Goal: Information Seeking & Learning: Compare options

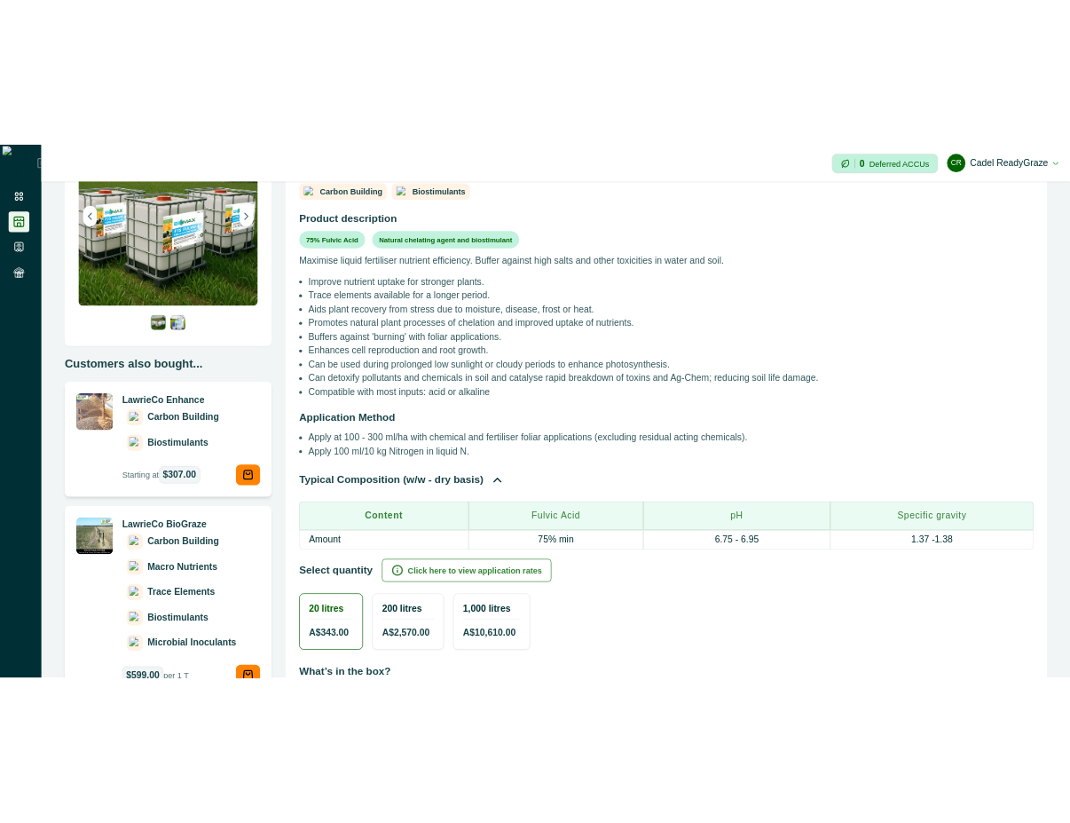
scroll to position [320, 0]
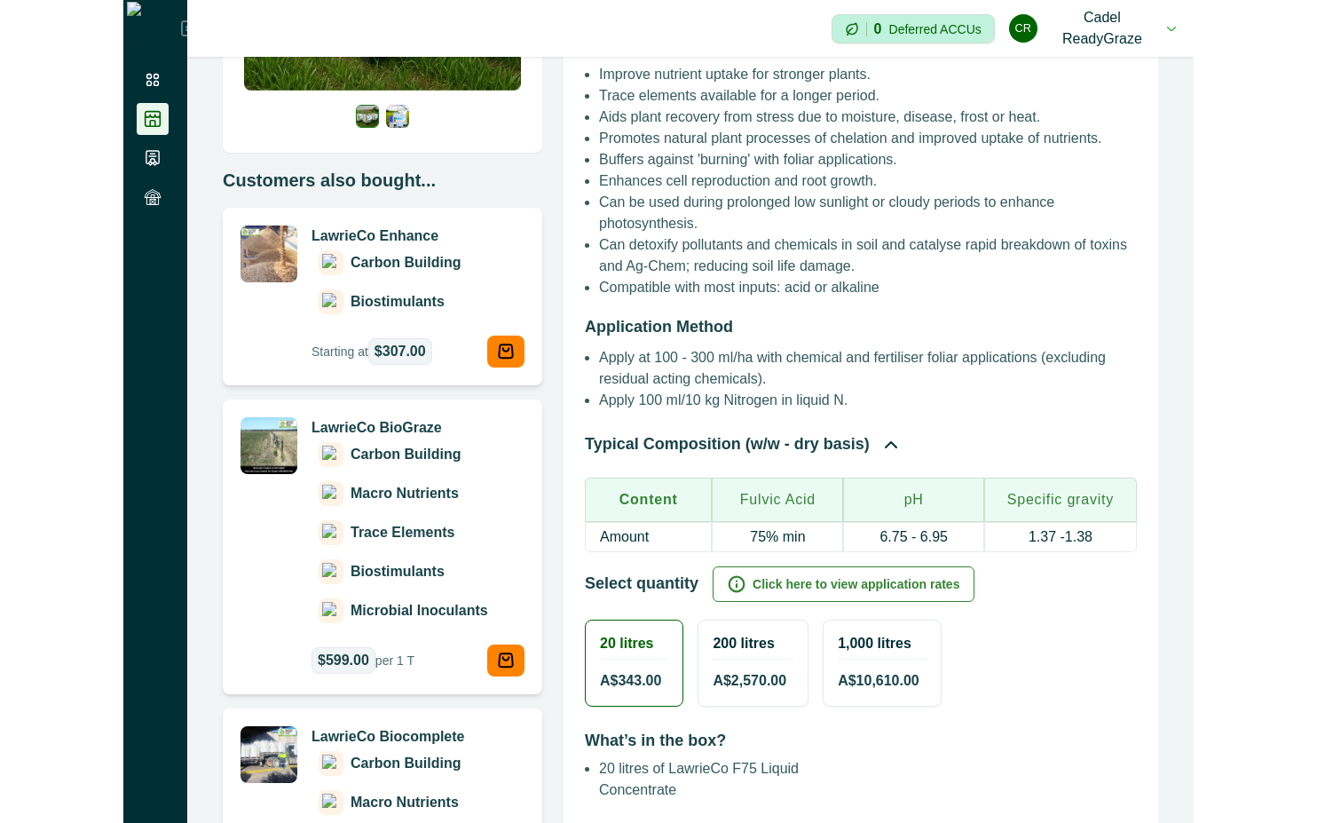
scroll to position [320, 0]
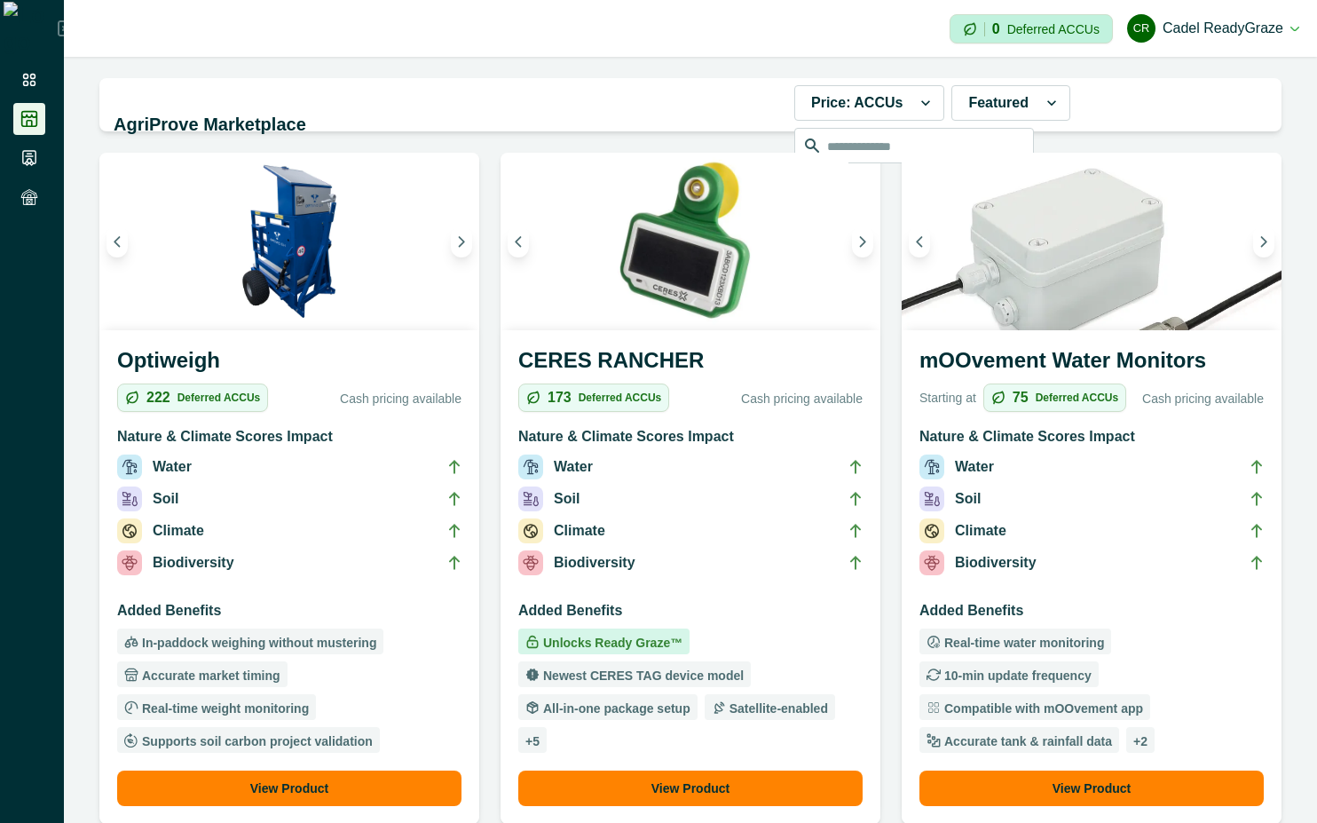
click at [652, 454] on li "Water" at bounding box center [690, 470] width 344 height 32
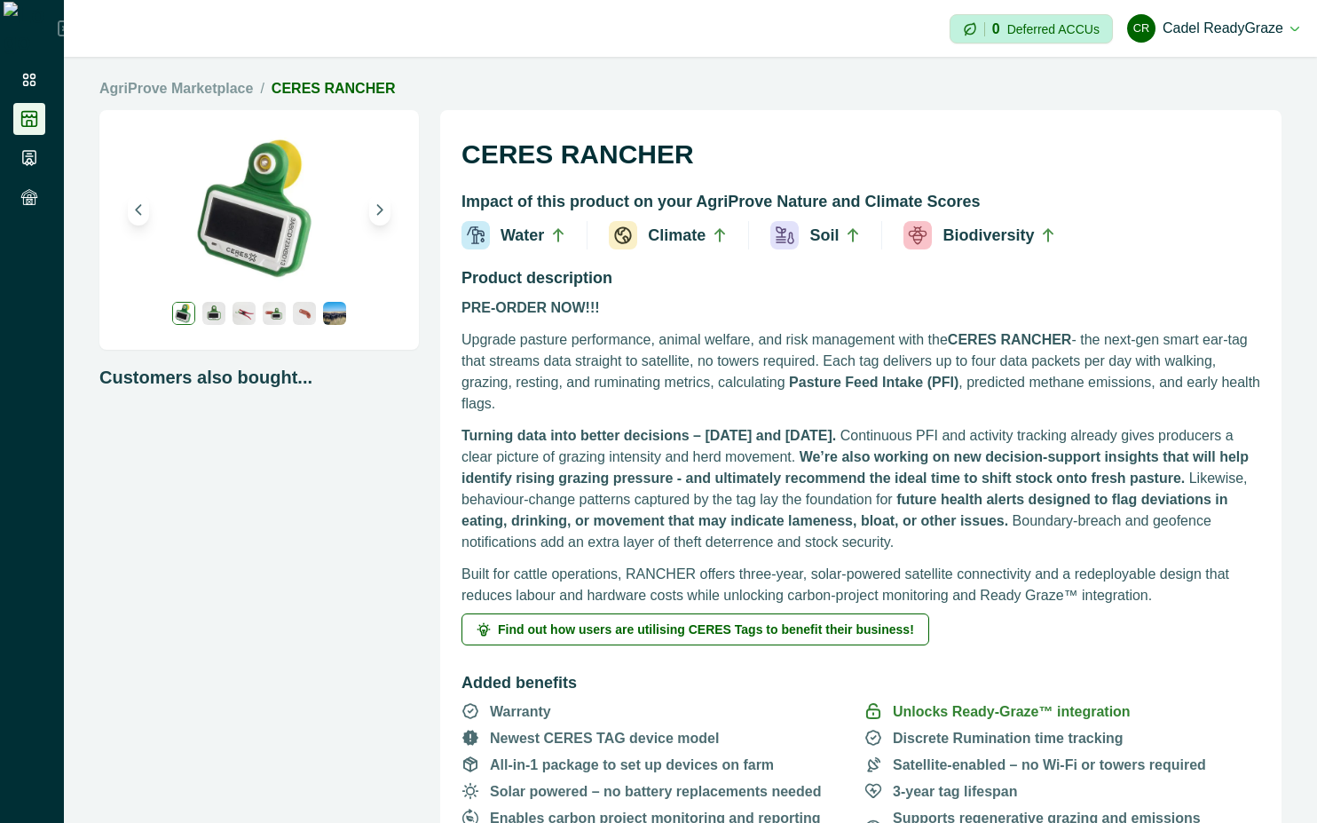
scroll to position [320, 0]
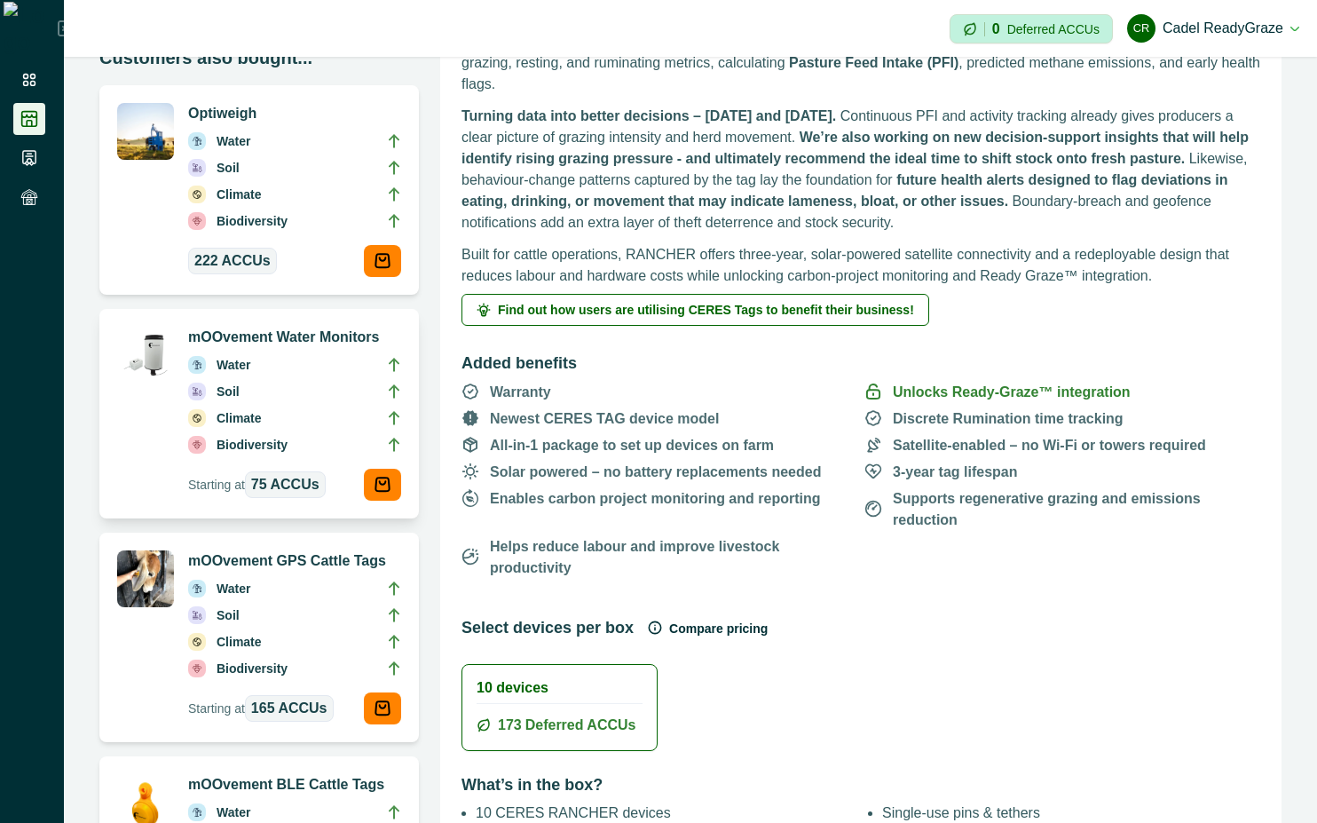
click at [233, 390] on p "Soil" at bounding box center [228, 392] width 23 height 20
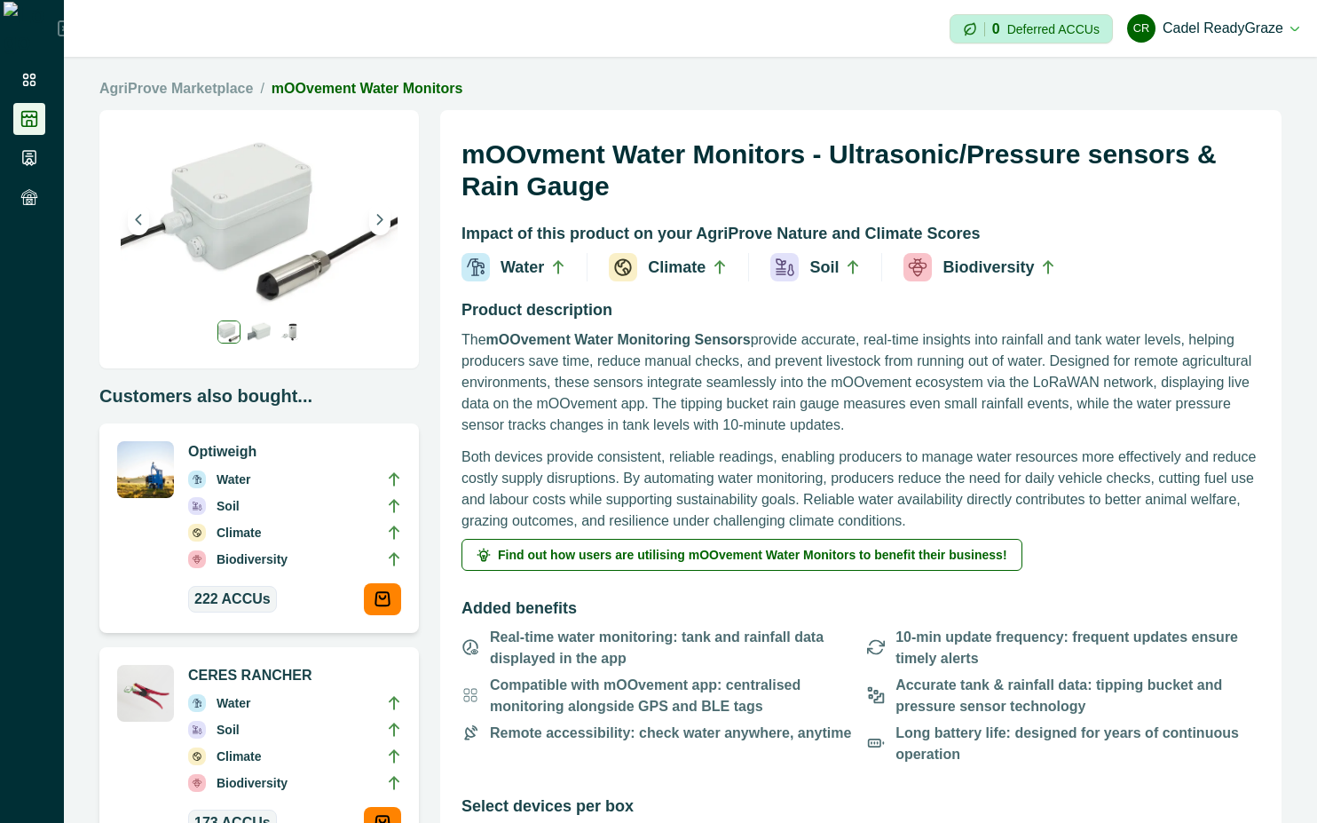
scroll to position [160, 0]
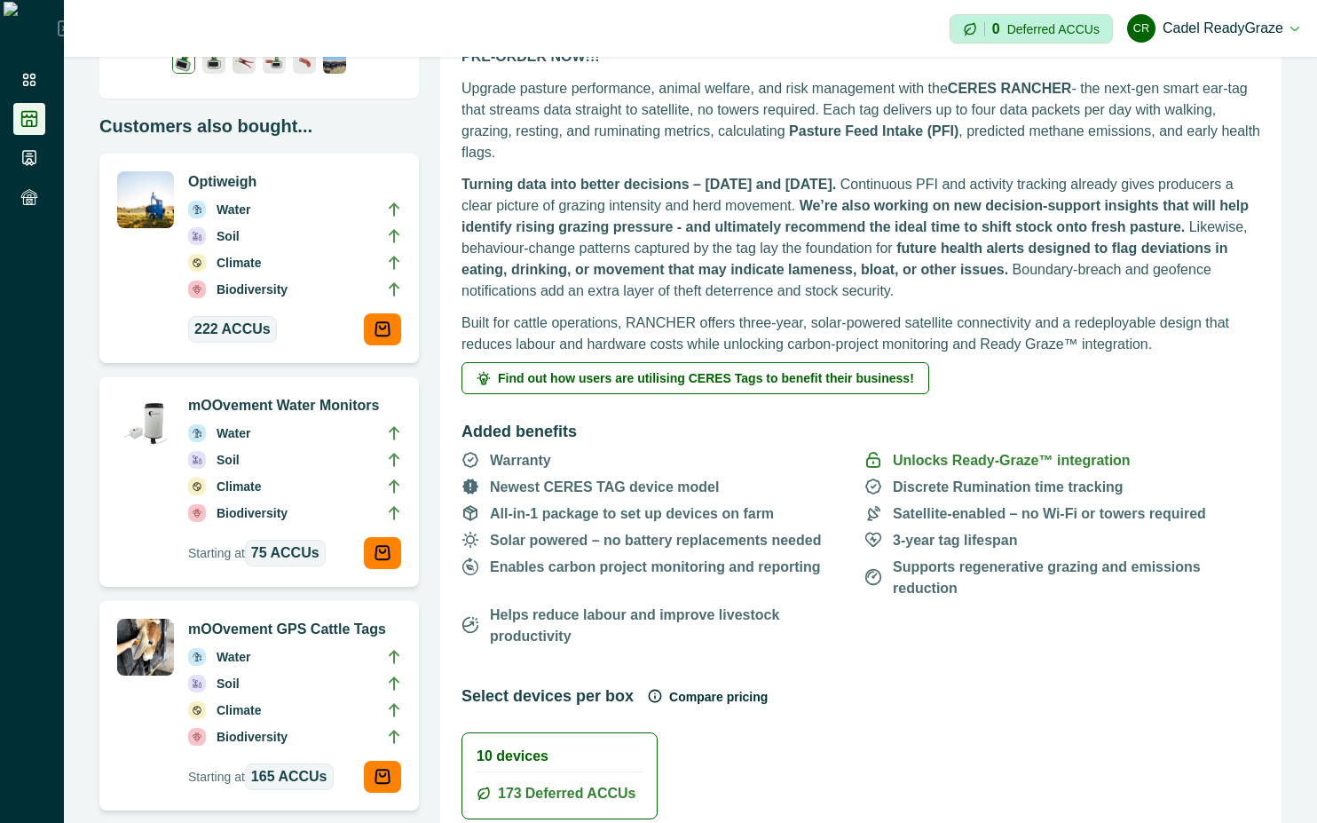
scroll to position [320, 0]
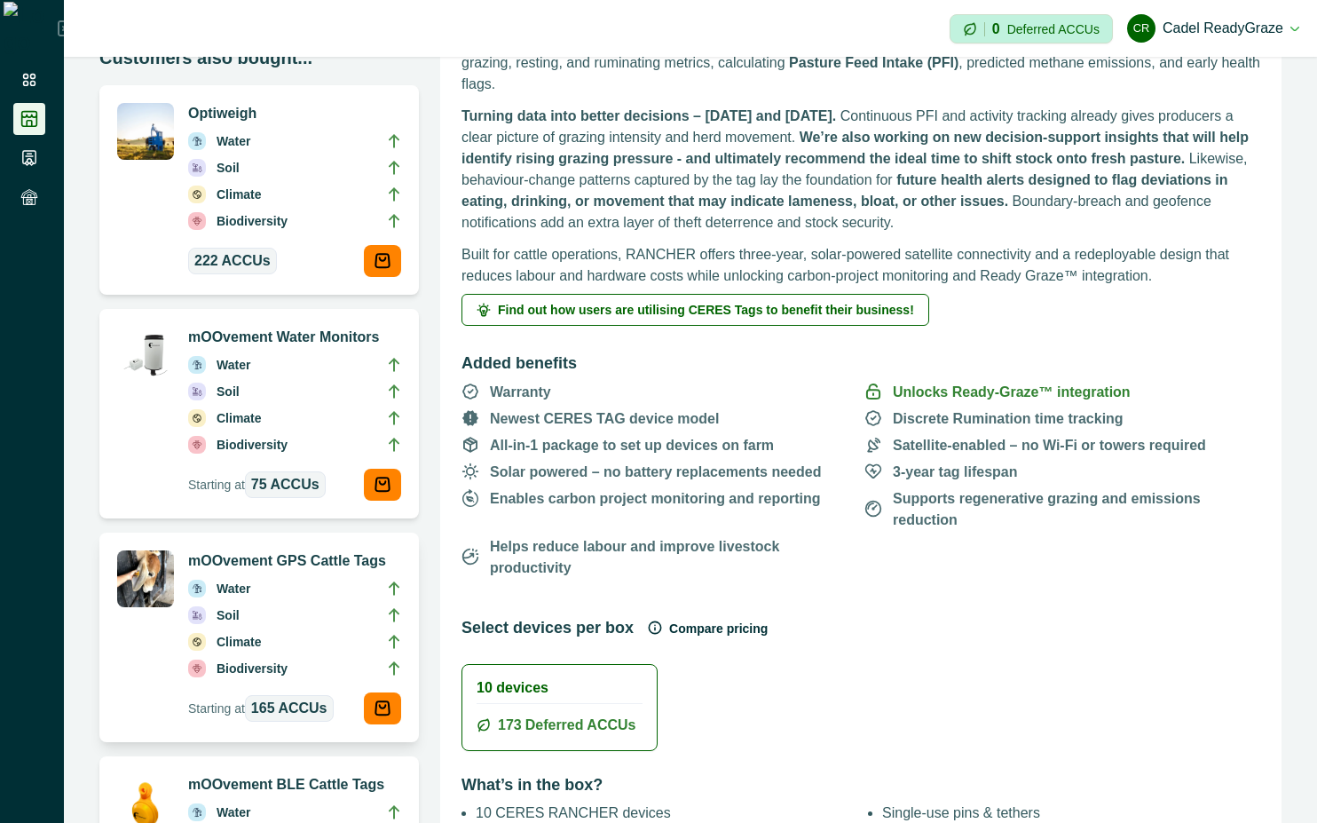
click at [315, 688] on div "Water Soil Climate Biodiversity" at bounding box center [294, 632] width 213 height 121
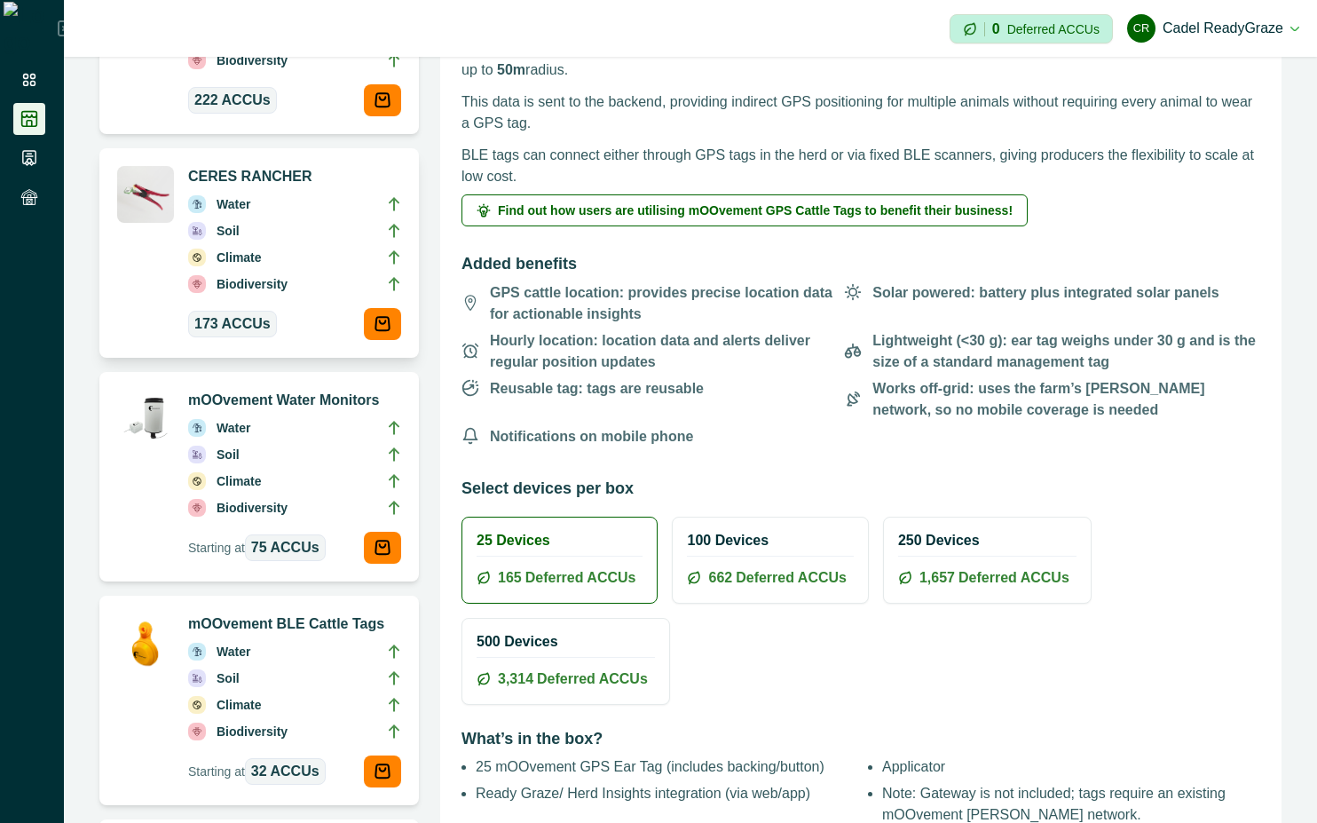
scroll to position [639, 0]
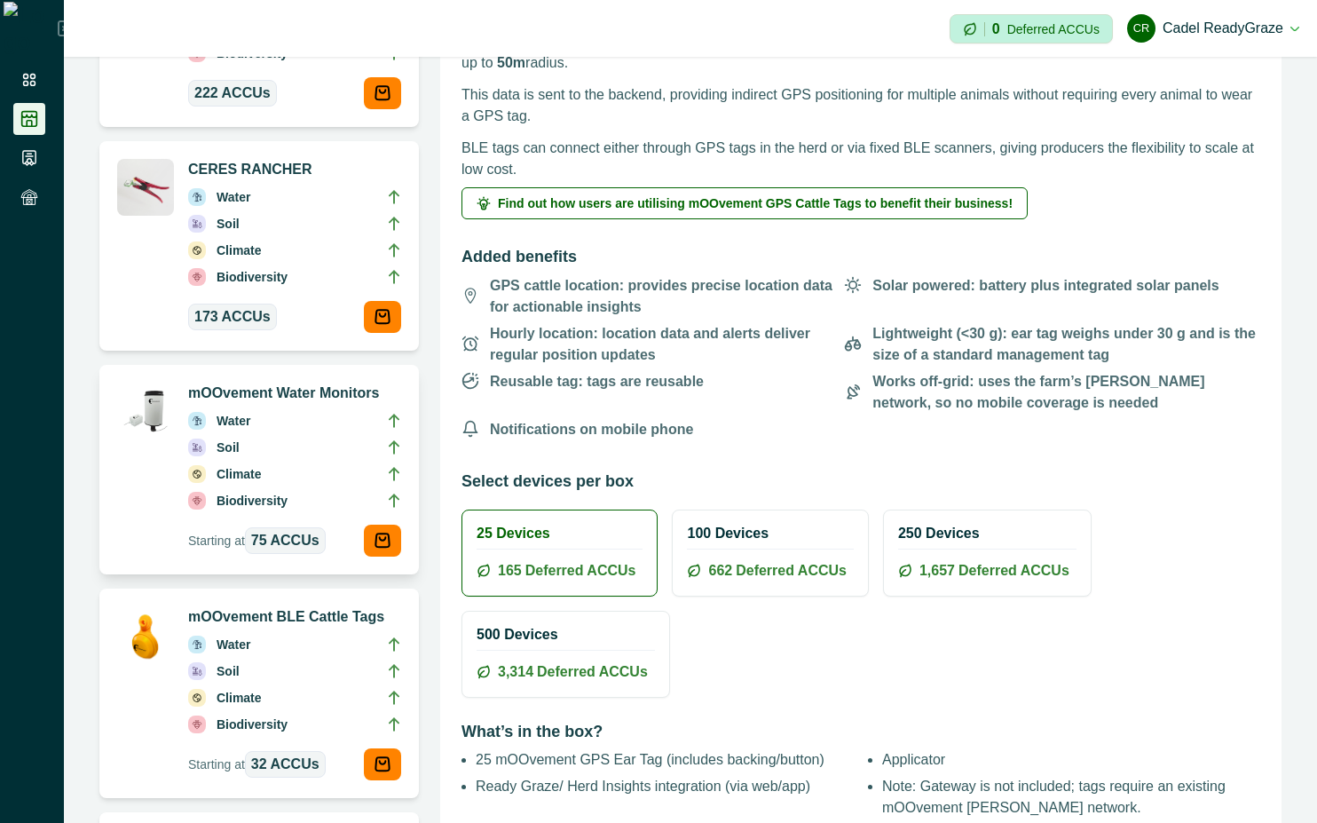
click at [259, 464] on li "Climate" at bounding box center [294, 477] width 213 height 27
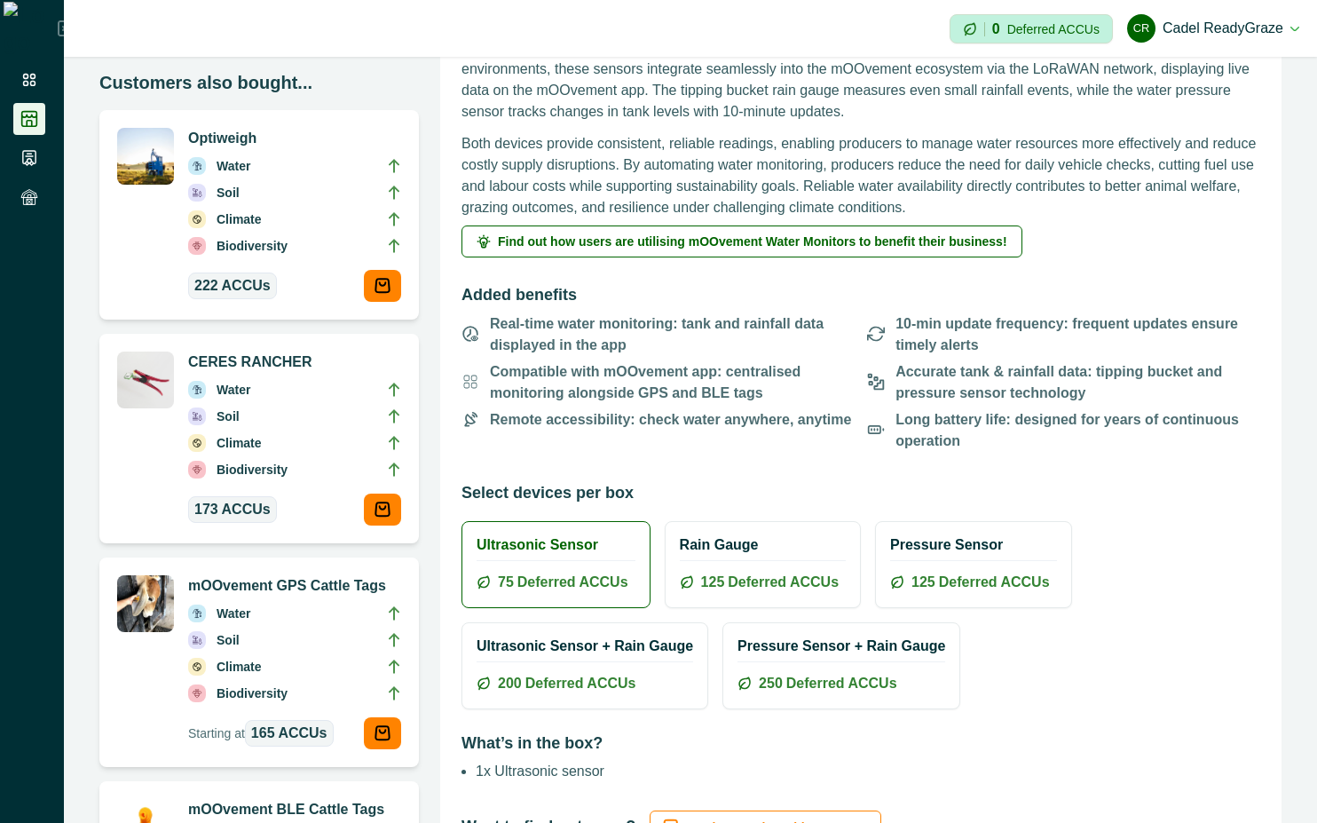
scroll to position [320, 0]
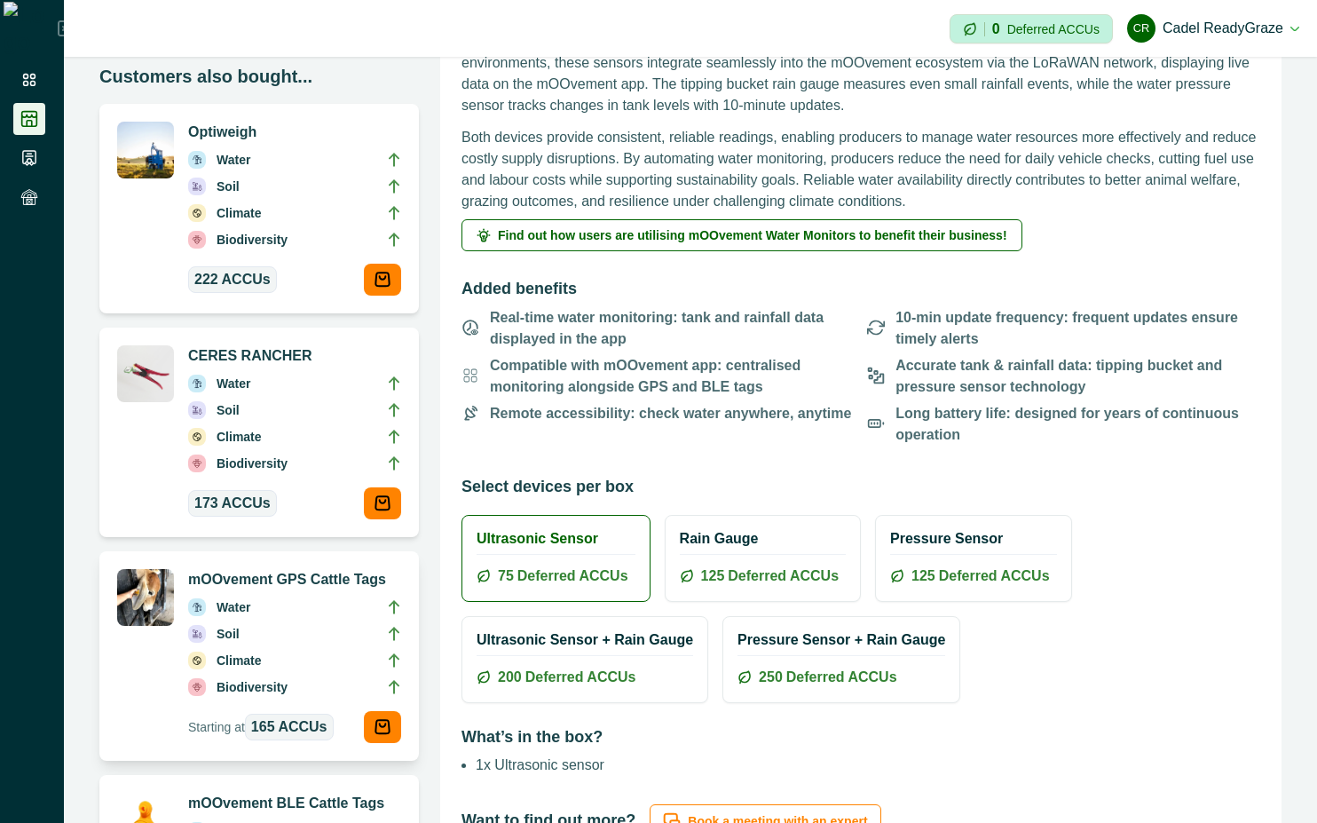
click at [280, 612] on li "Water" at bounding box center [294, 610] width 213 height 27
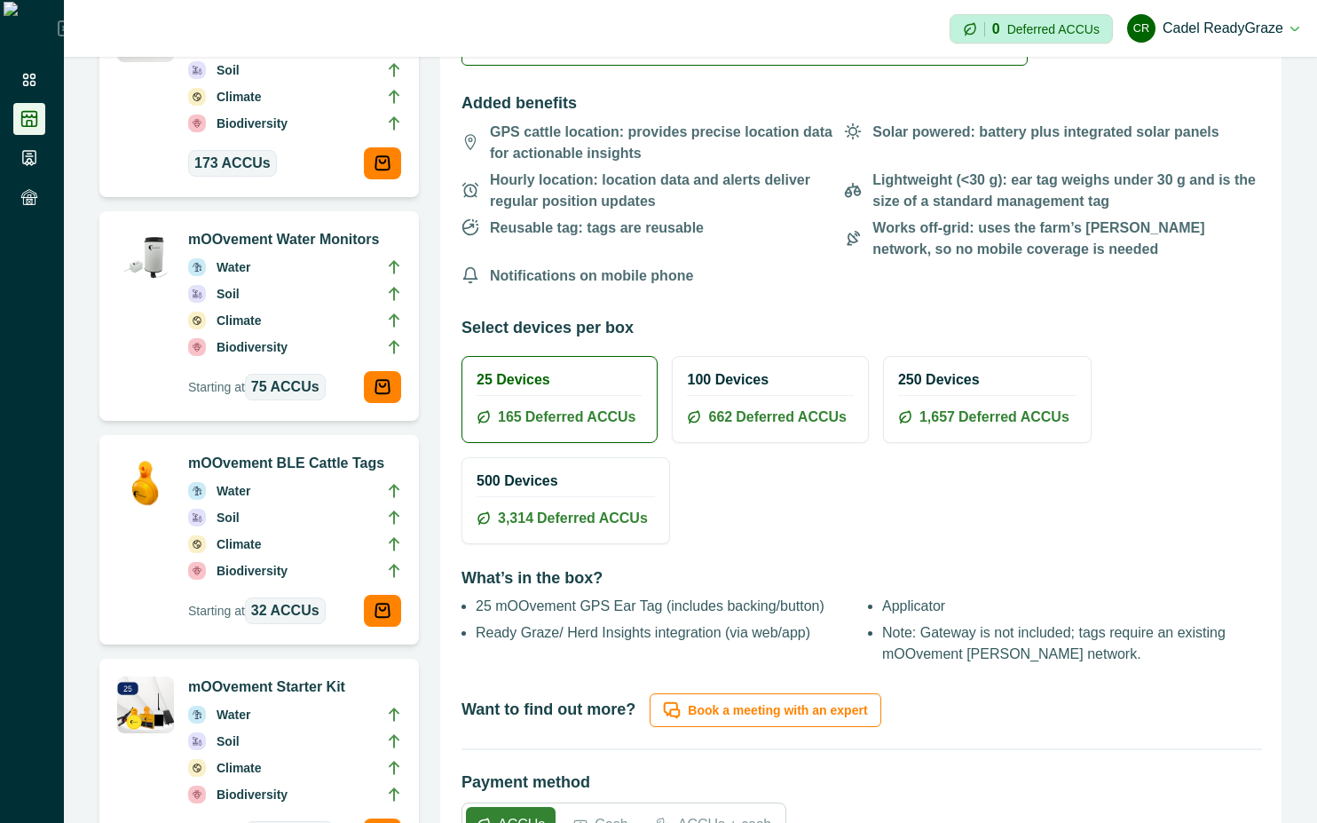
scroll to position [799, 0]
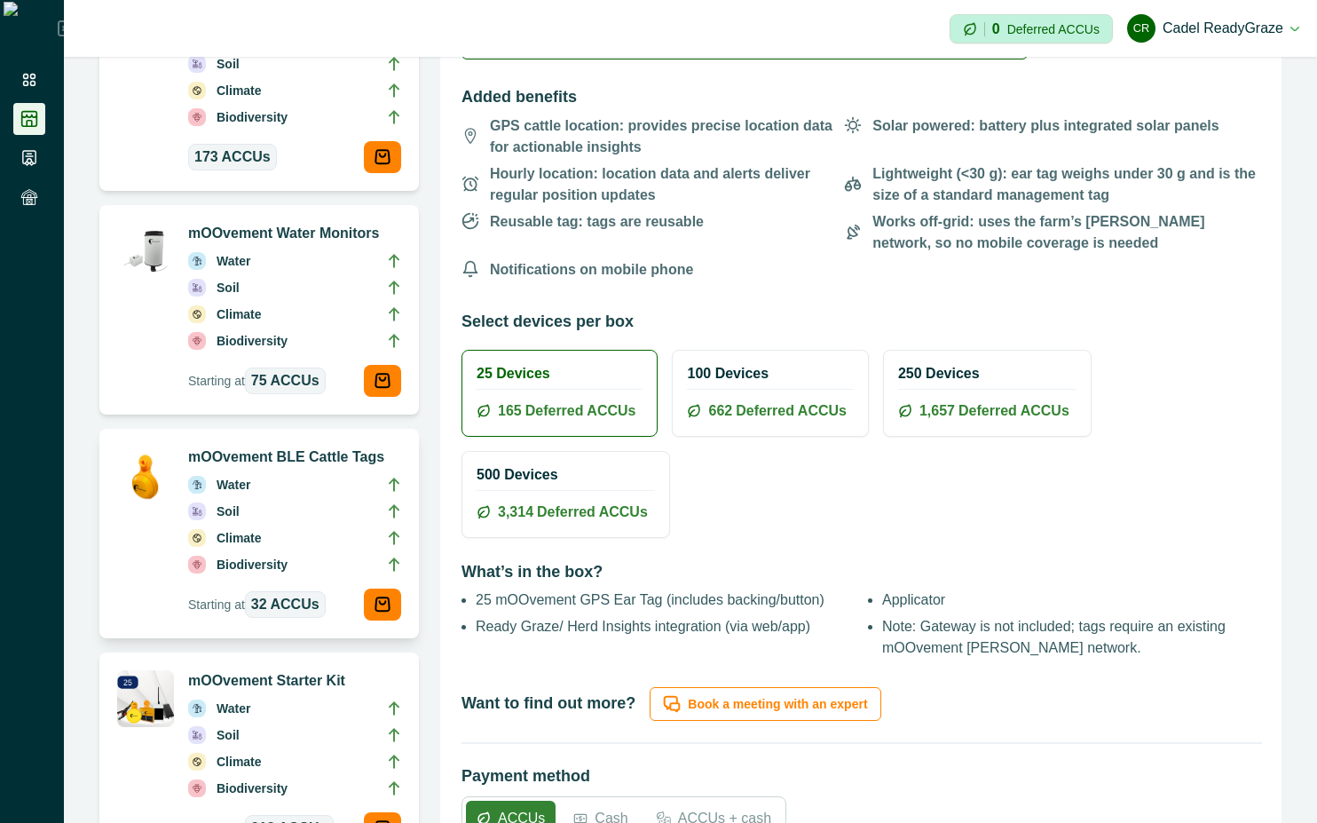
click at [296, 561] on li "Biodiversity" at bounding box center [294, 568] width 213 height 27
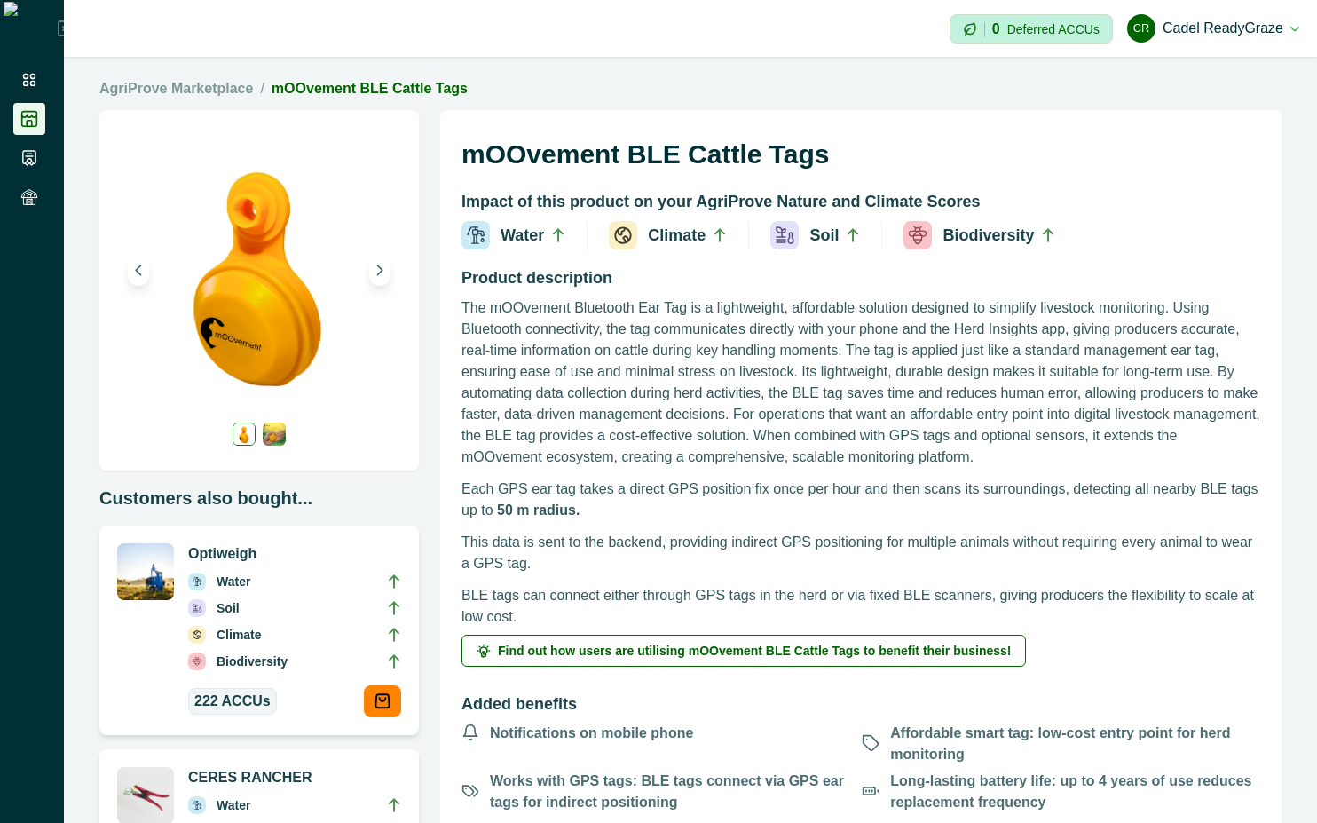
scroll to position [320, 0]
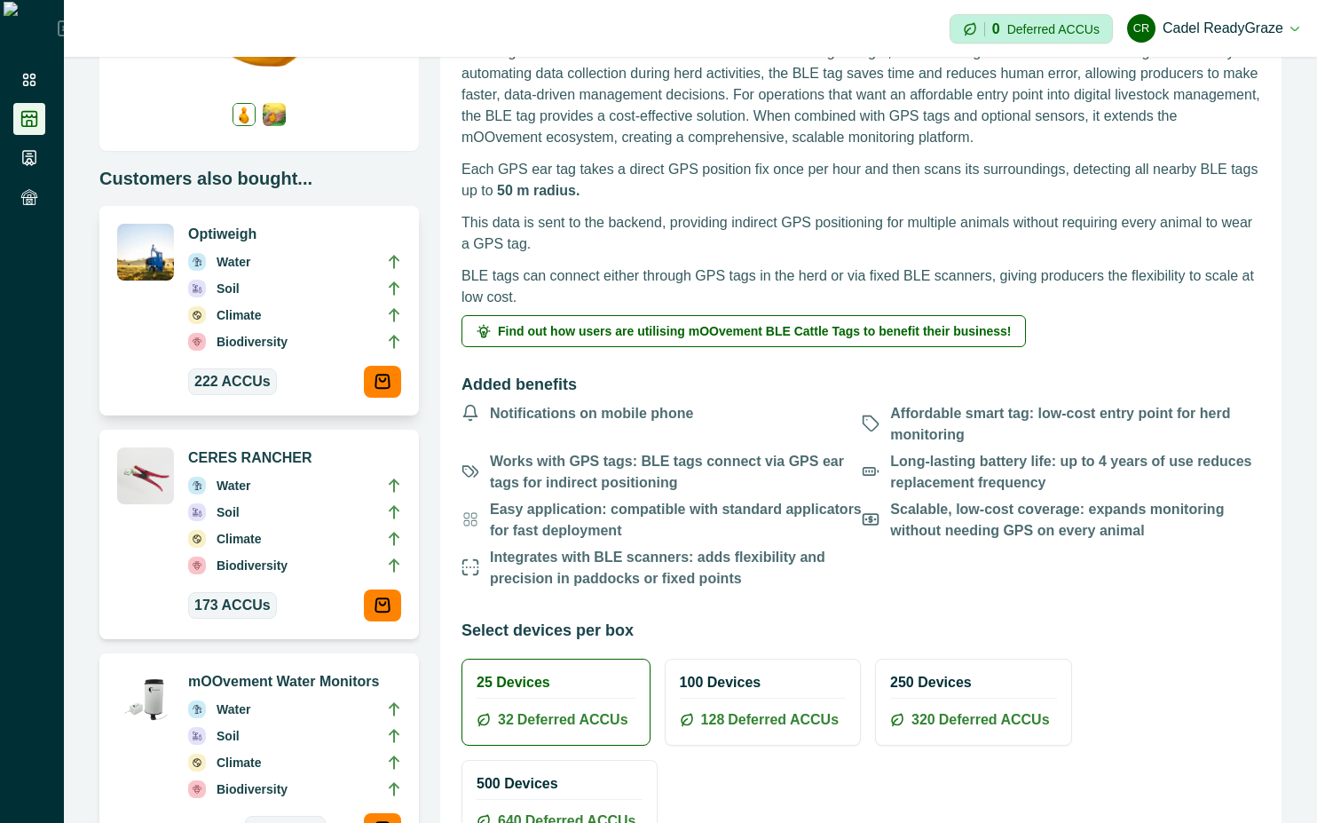
click at [312, 289] on li "Soil" at bounding box center [294, 292] width 213 height 27
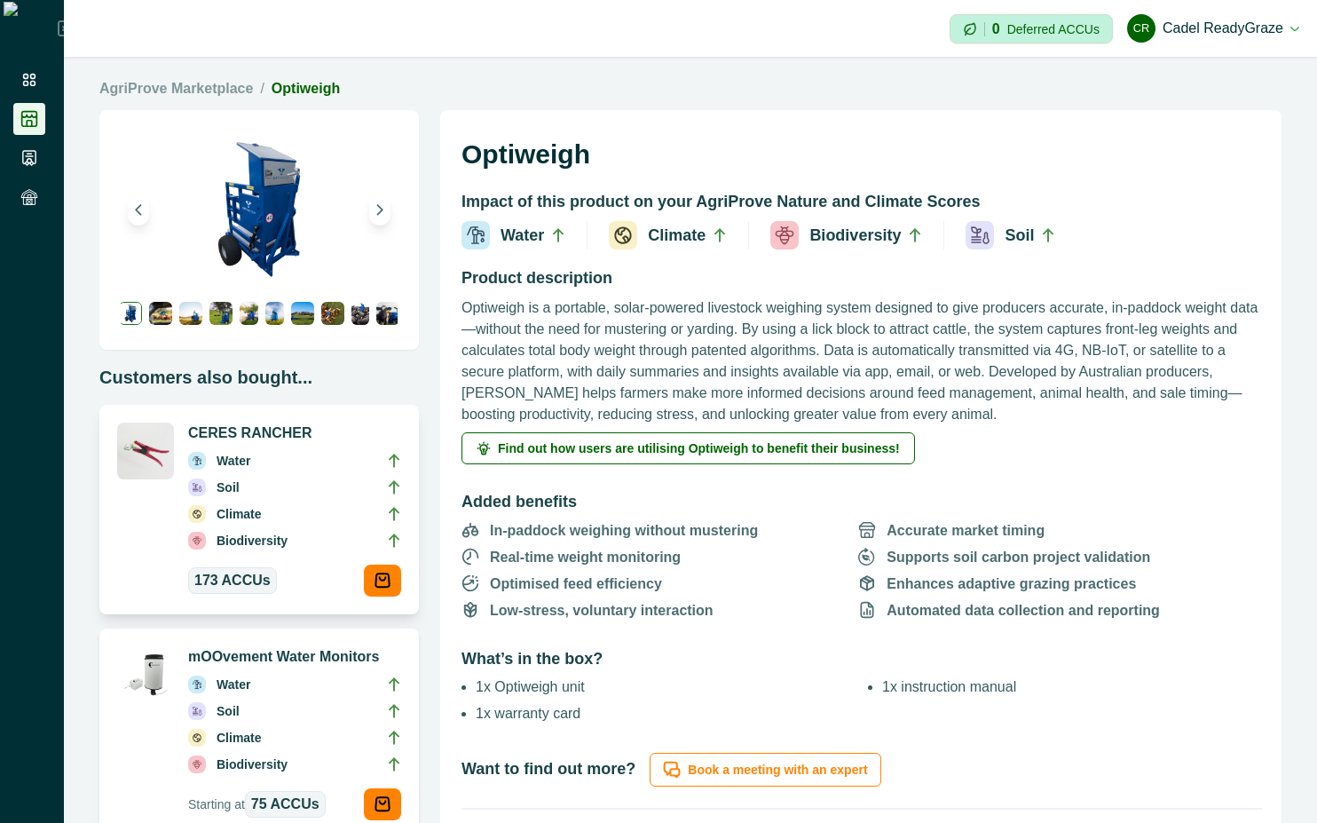
click at [257, 487] on li "Soil" at bounding box center [294, 491] width 213 height 27
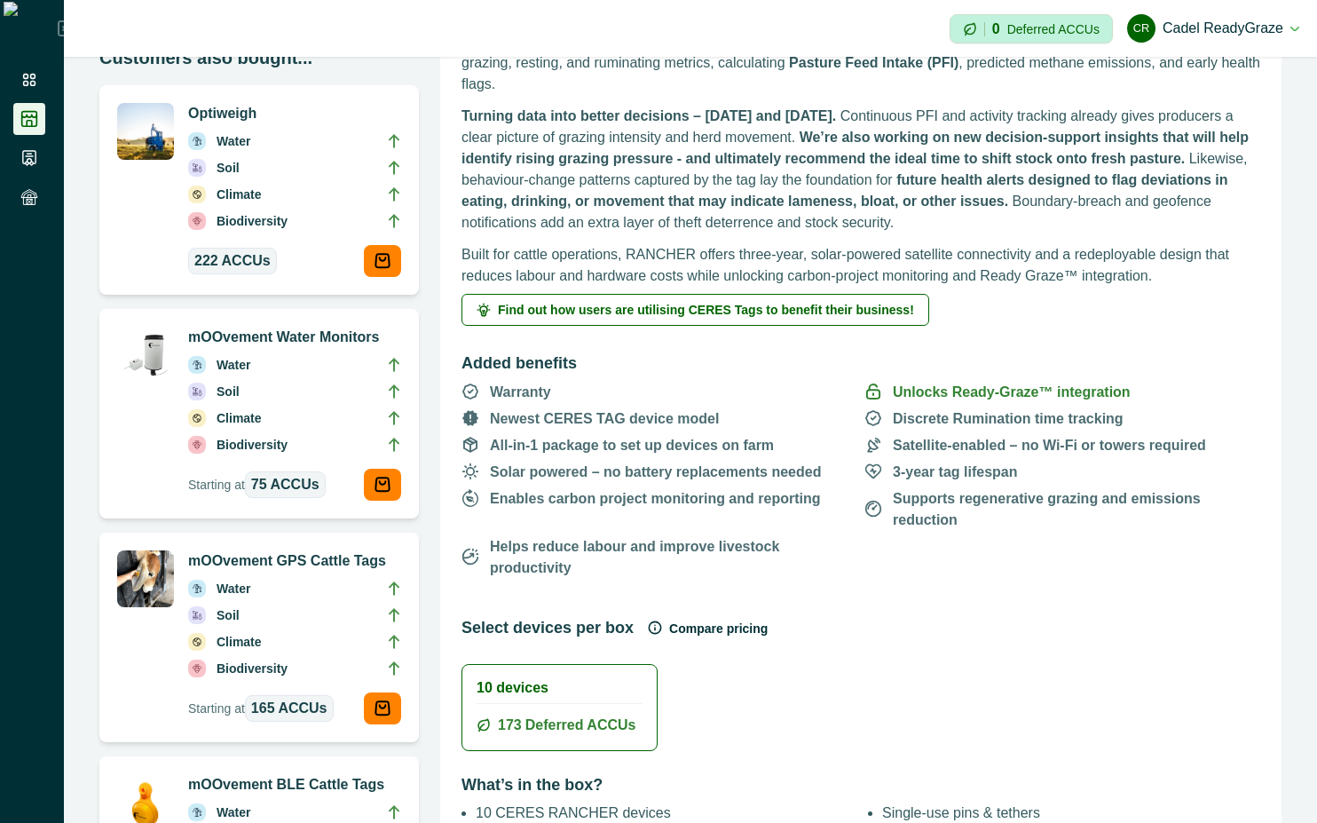
scroll to position [479, 0]
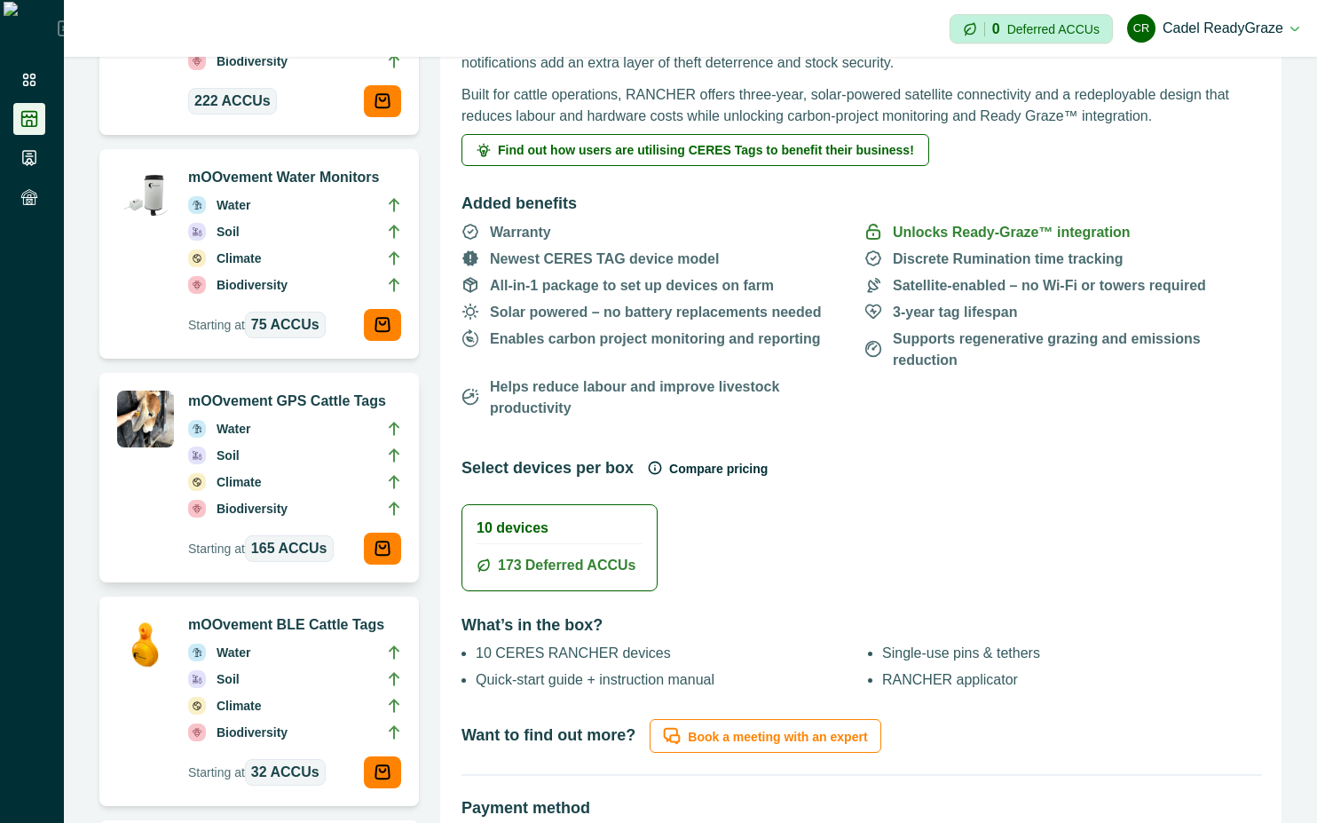
click at [244, 454] on li "Soil" at bounding box center [294, 459] width 213 height 27
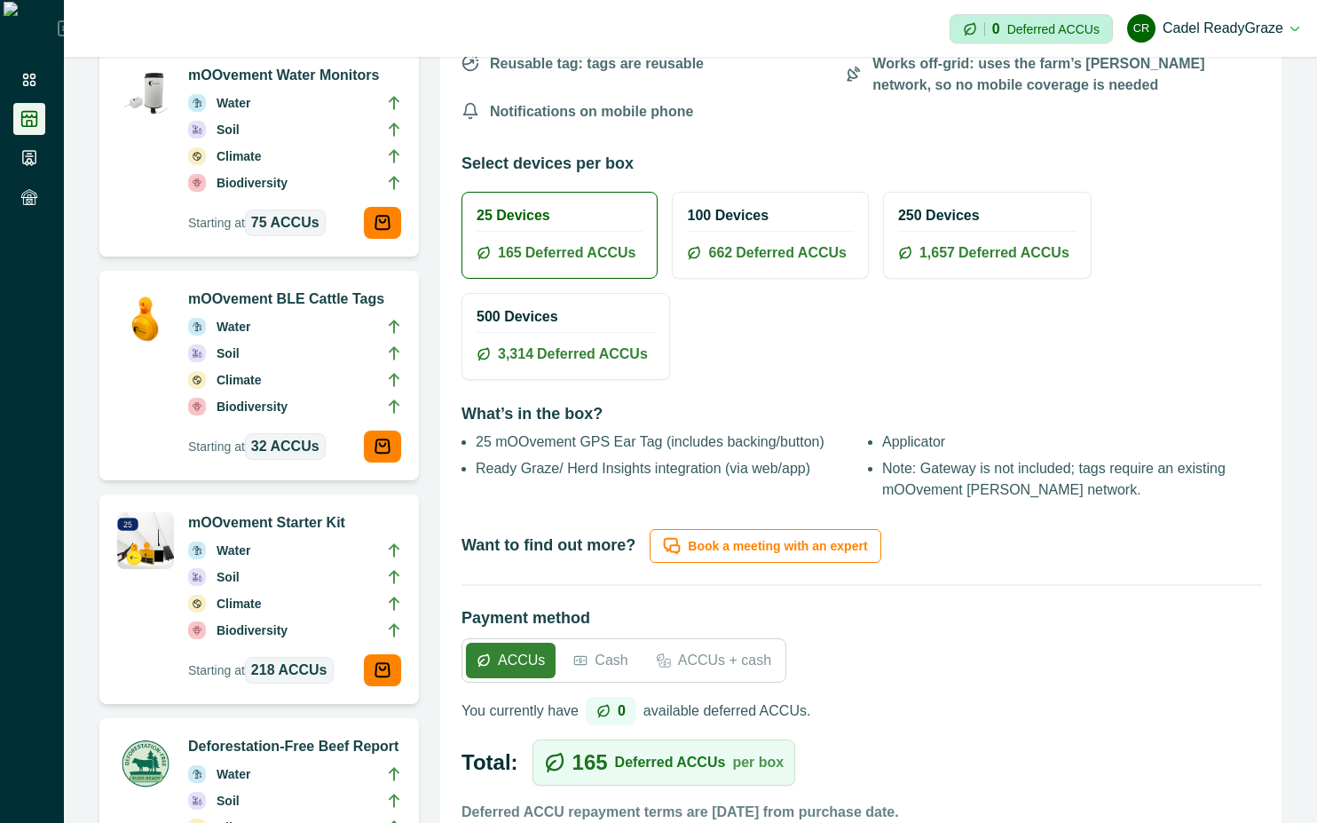
scroll to position [1118, 0]
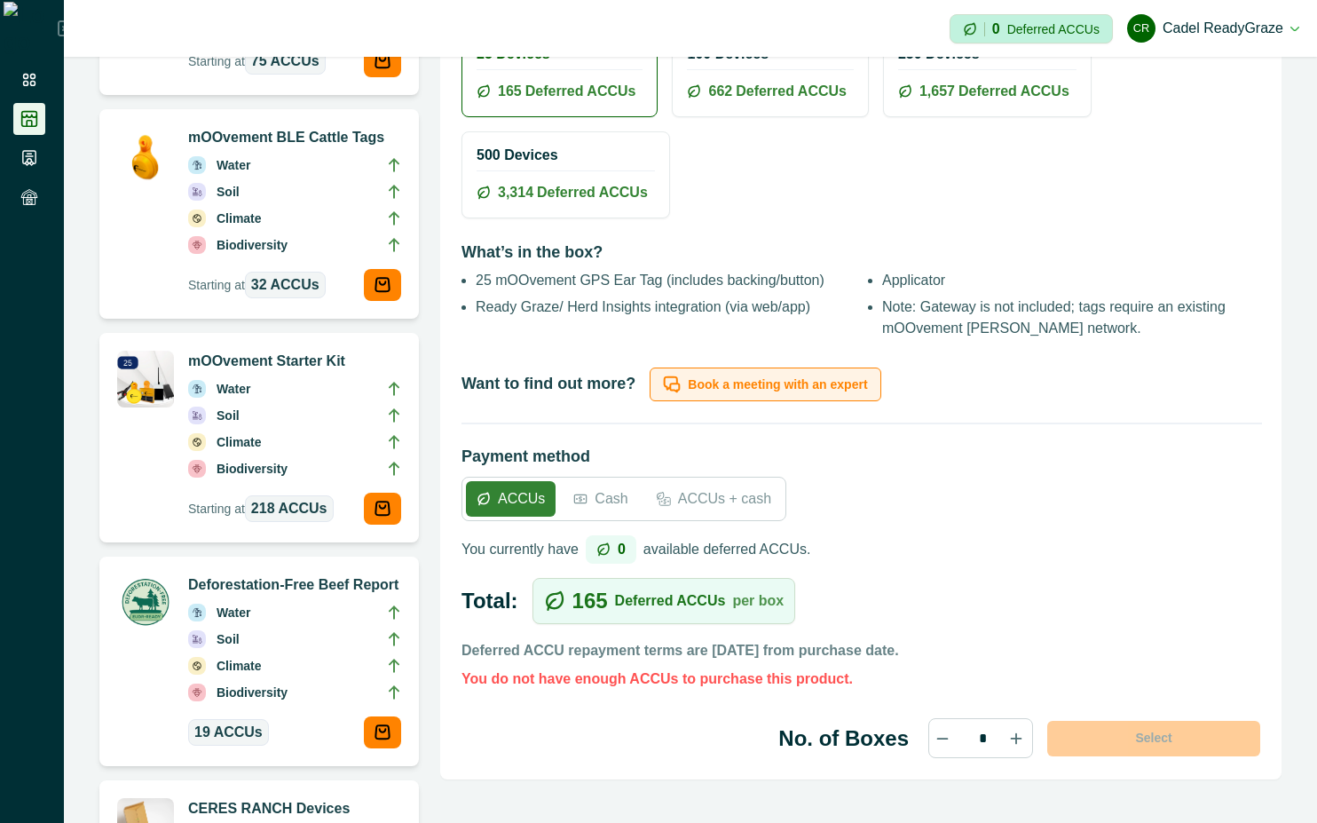
click at [798, 375] on button "Book a meeting with an expert" at bounding box center [765, 384] width 231 height 34
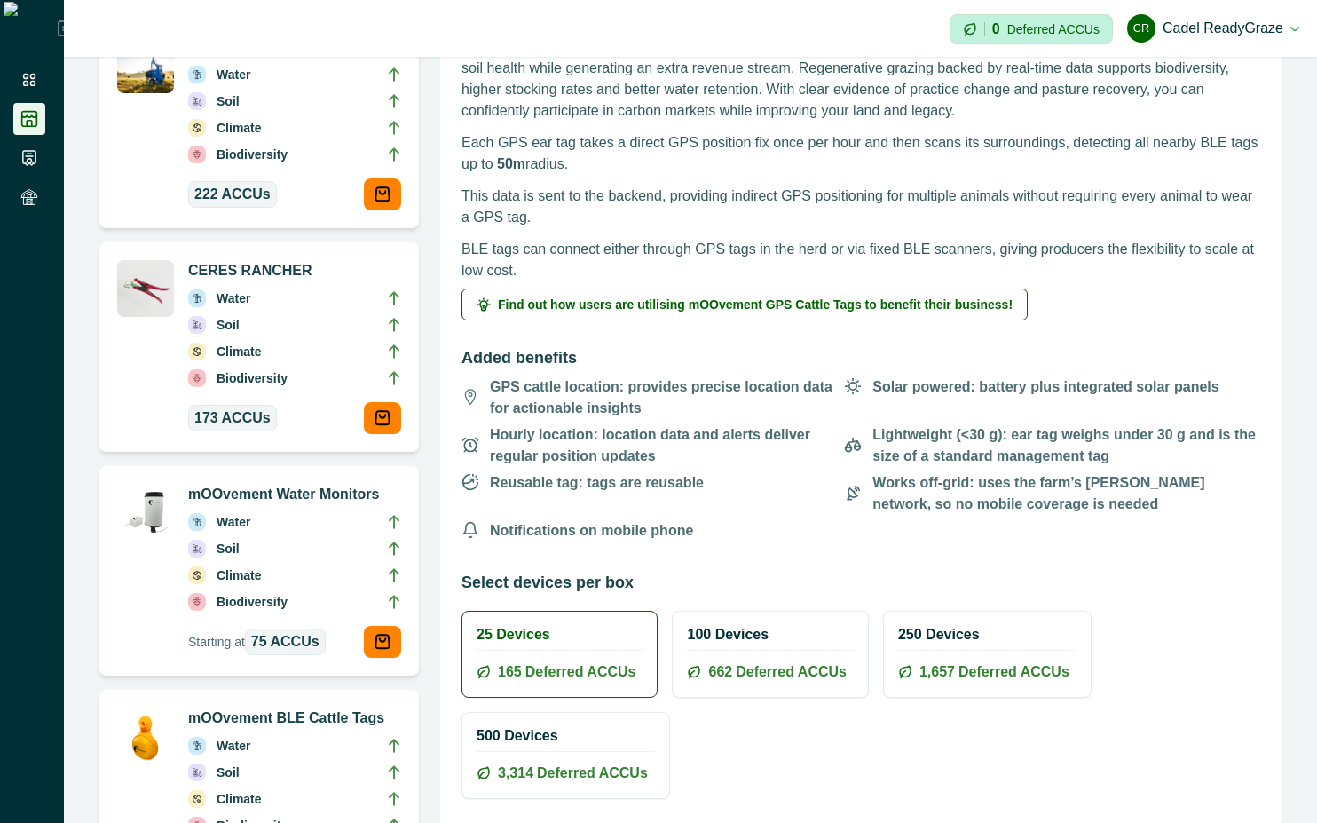
scroll to position [479, 0]
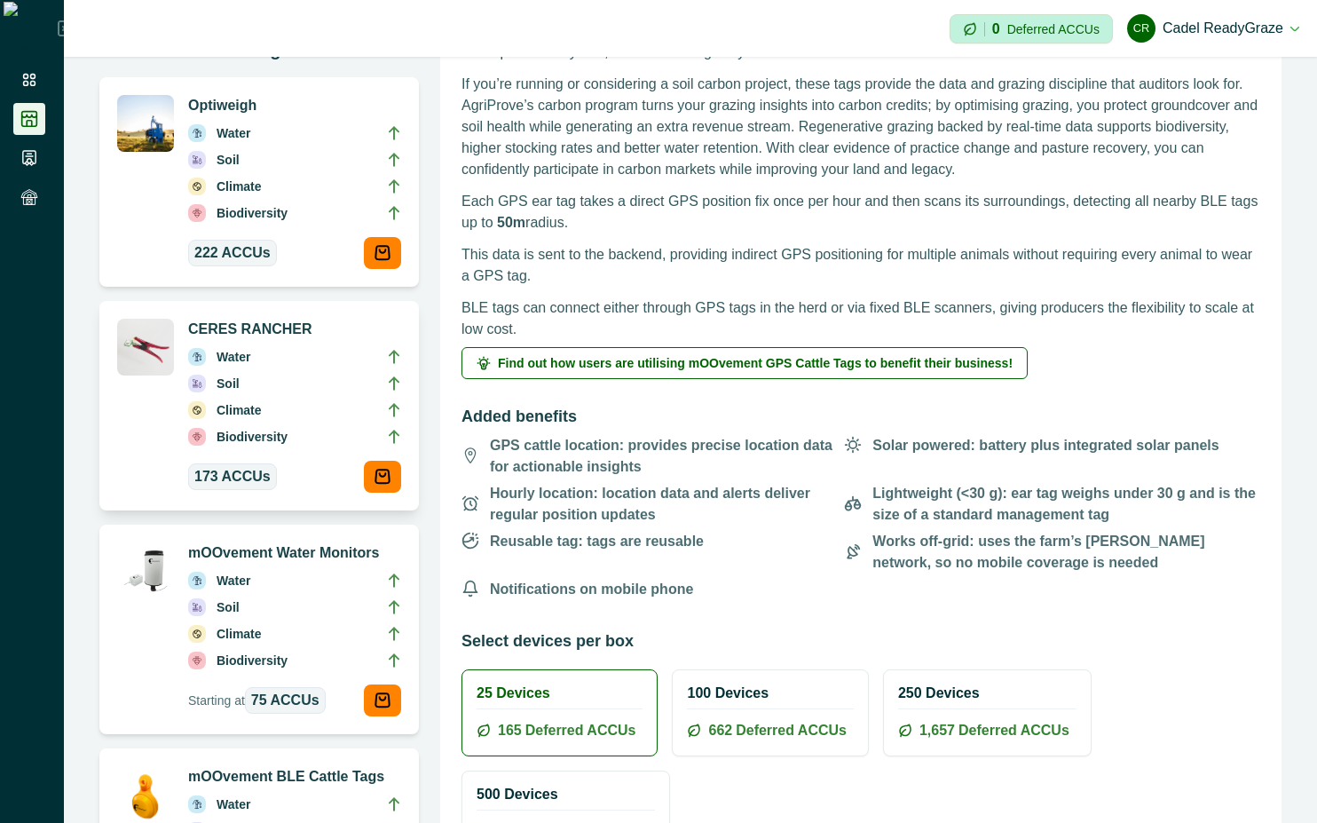
click at [296, 430] on li "Biodiversity" at bounding box center [294, 440] width 213 height 27
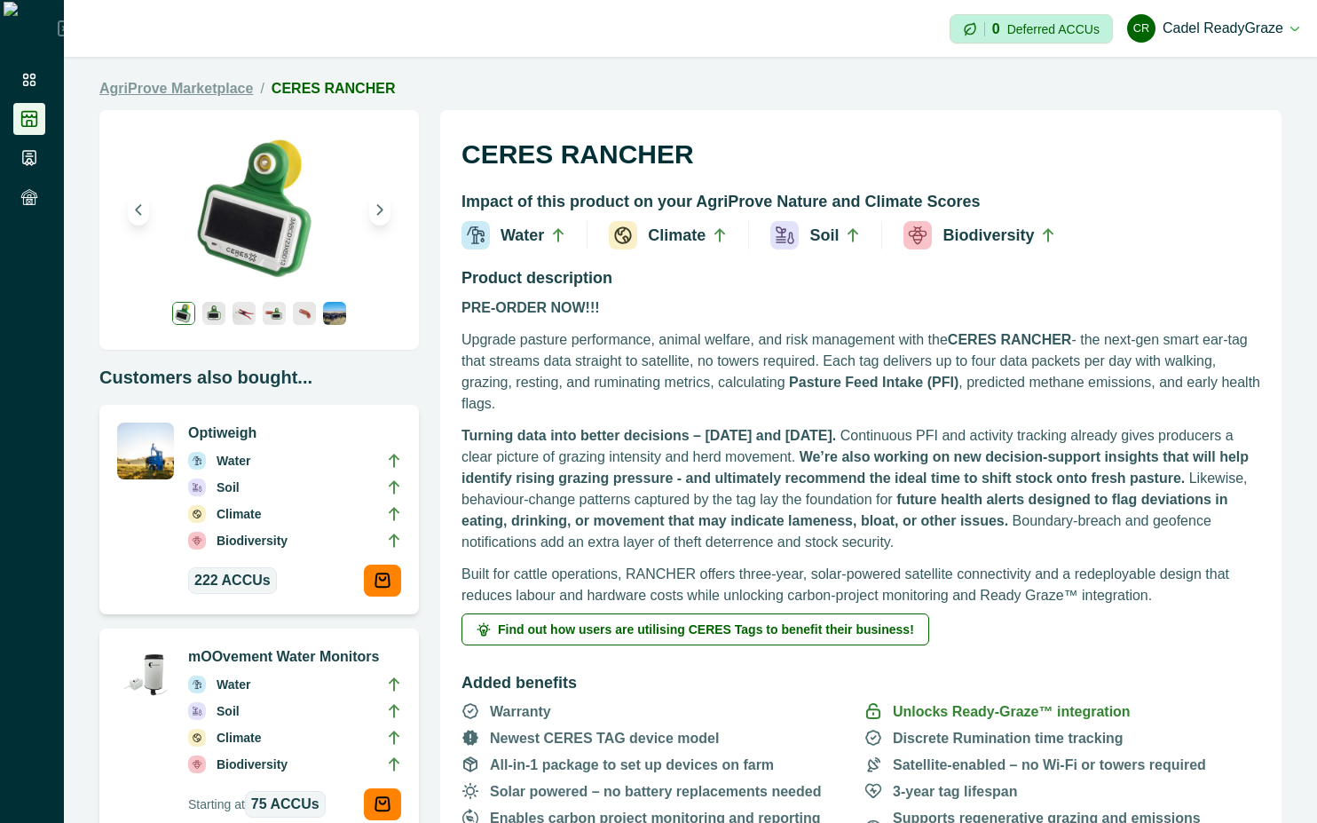
click at [138, 83] on link "AgriProve Marketplace" at bounding box center [176, 88] width 154 height 21
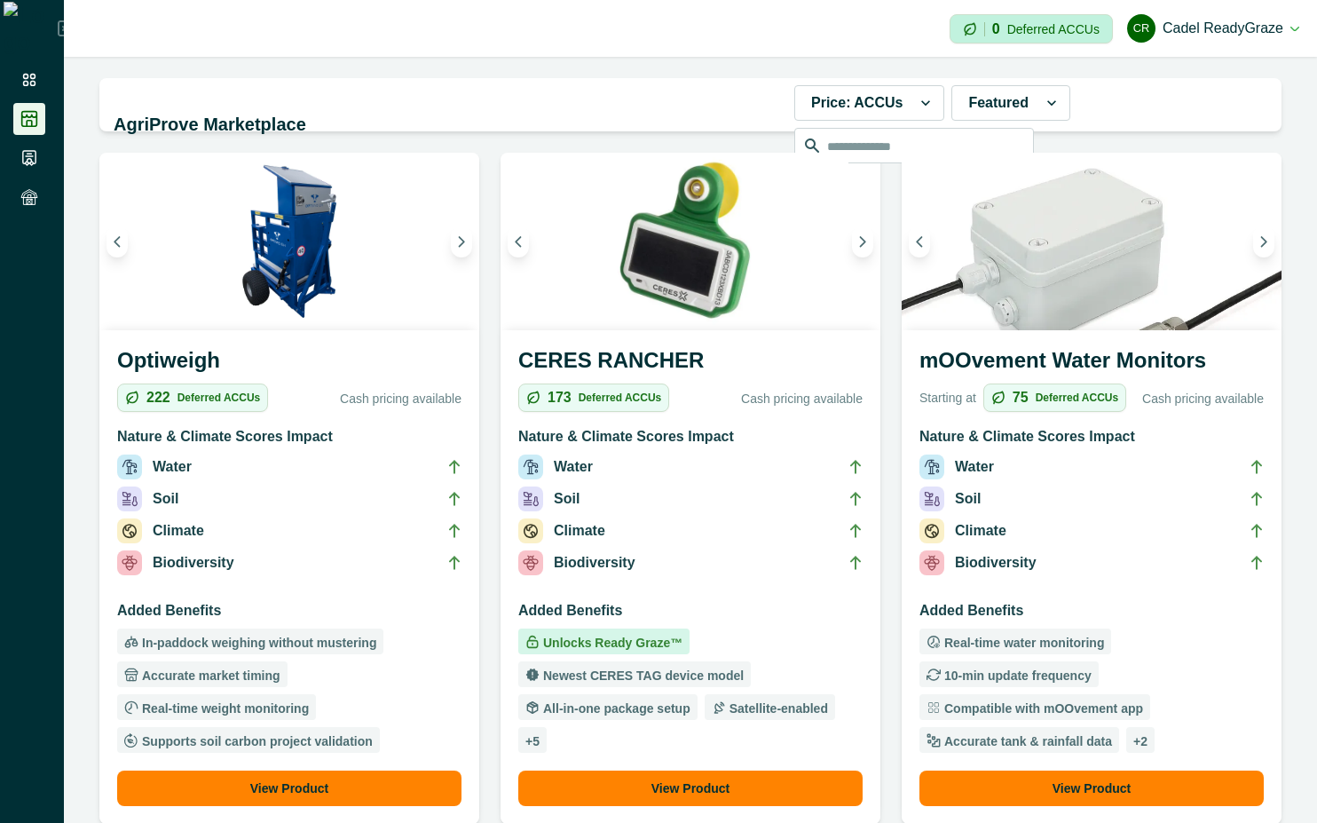
click at [257, 417] on div "222 Deferred ACCUs Cash pricing available" at bounding box center [289, 404] width 344 height 43
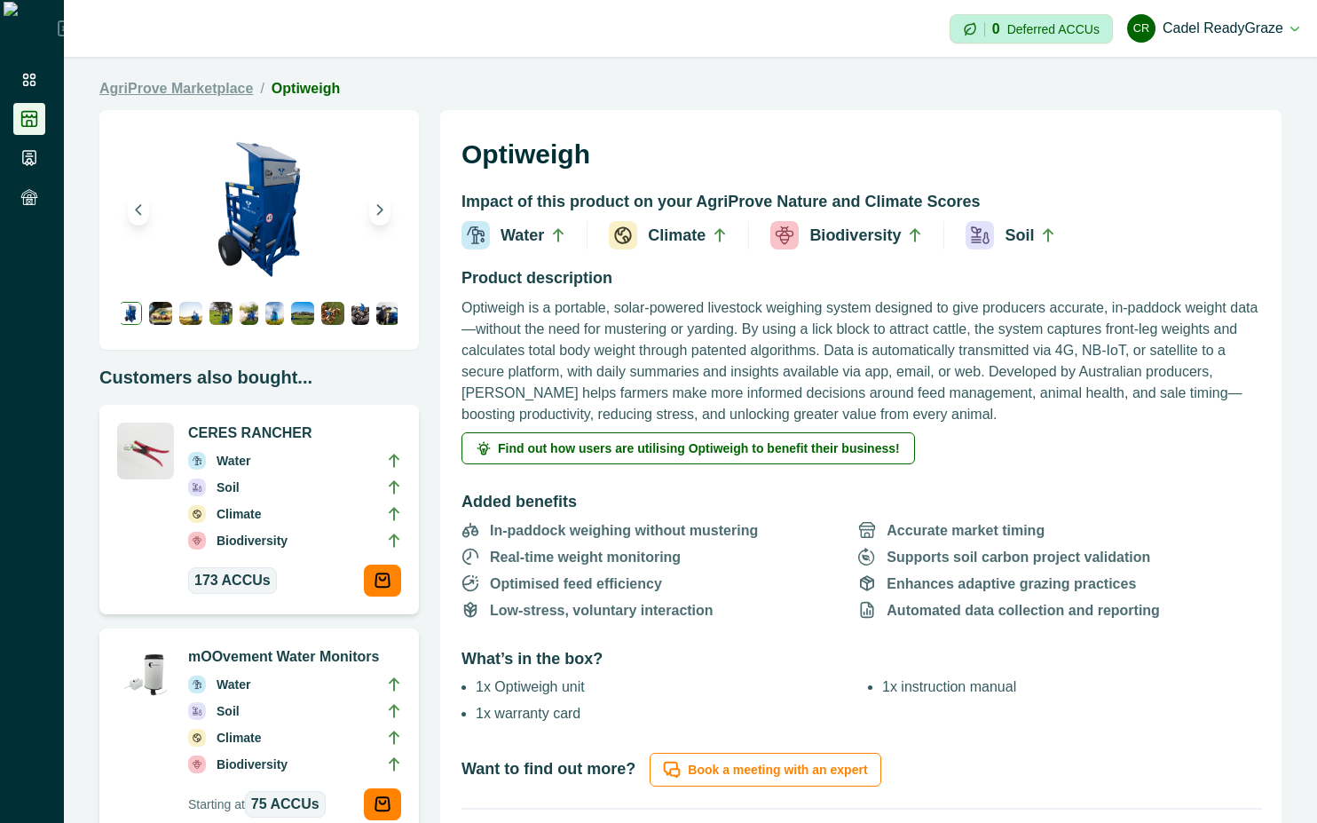
click at [151, 92] on link "AgriProve Marketplace" at bounding box center [176, 88] width 154 height 21
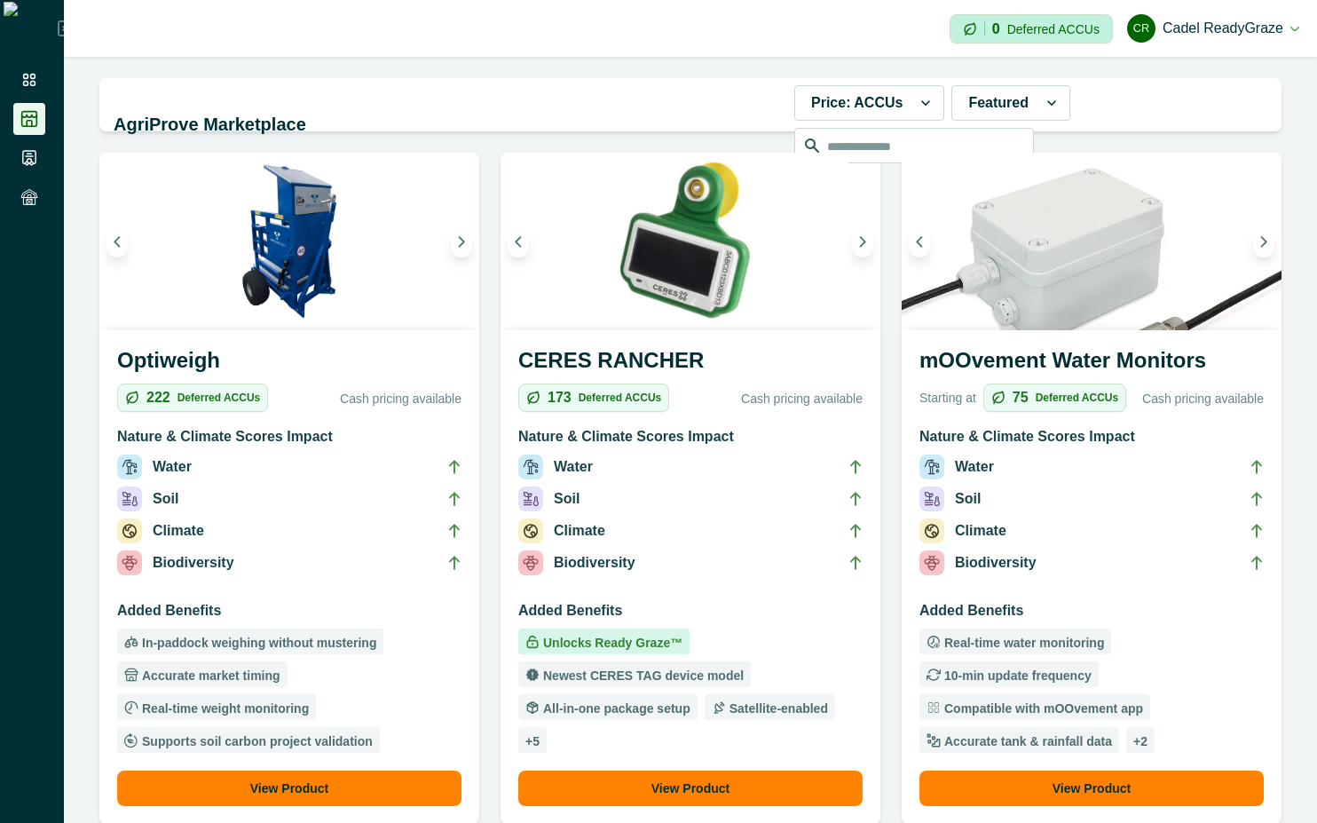
click at [1049, 607] on h3 "Added Benefits" at bounding box center [1092, 614] width 344 height 28
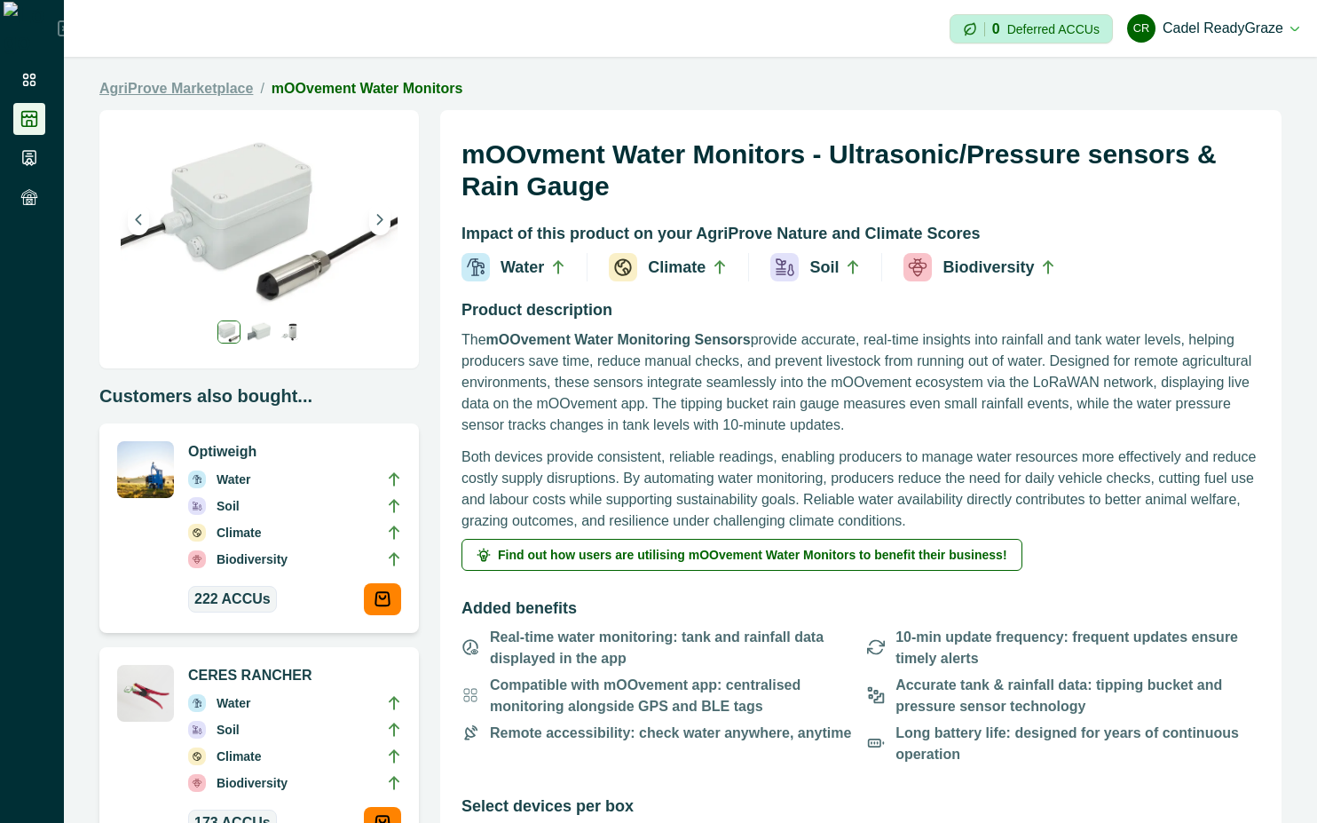
click at [171, 96] on link "AgriProve Marketplace" at bounding box center [176, 88] width 154 height 21
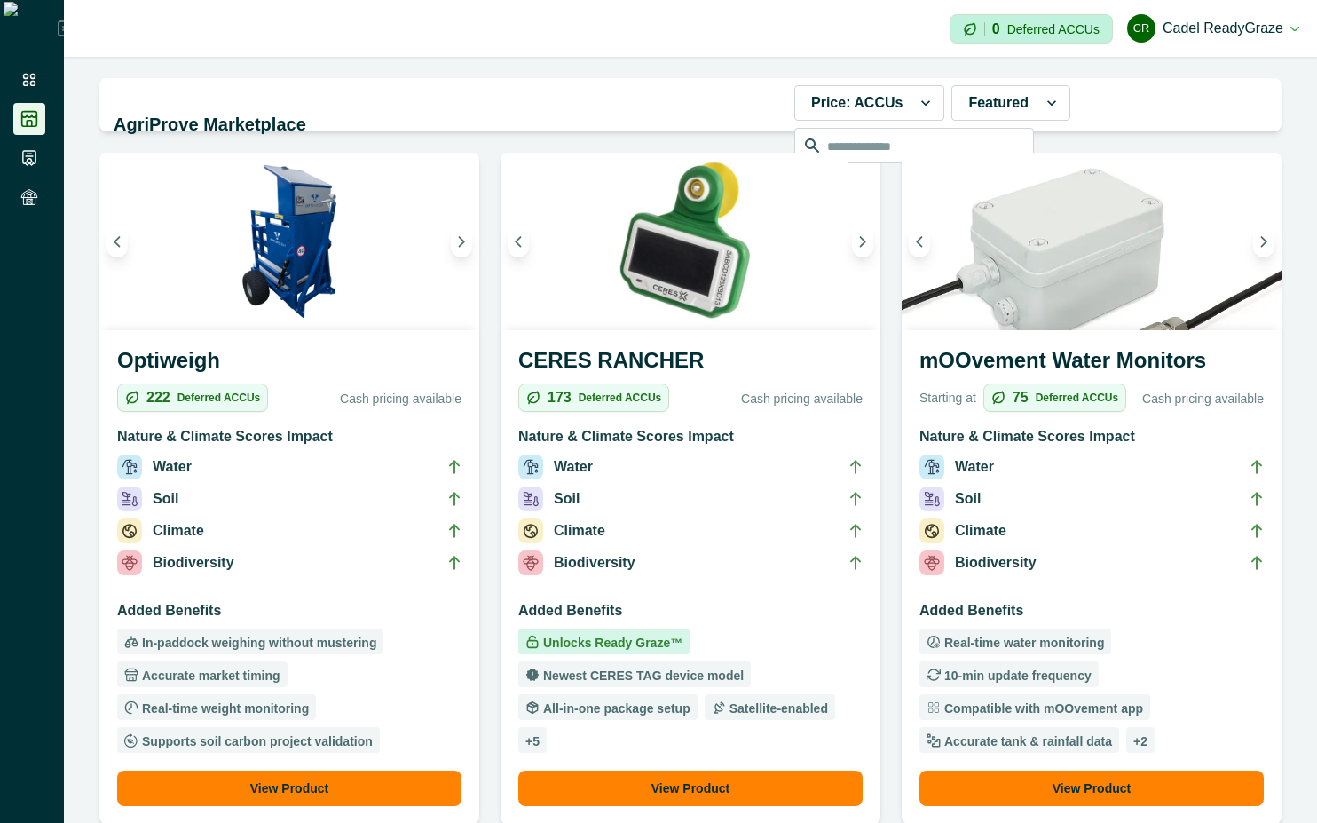
click at [303, 399] on p "Cash pricing available" at bounding box center [368, 399] width 186 height 19
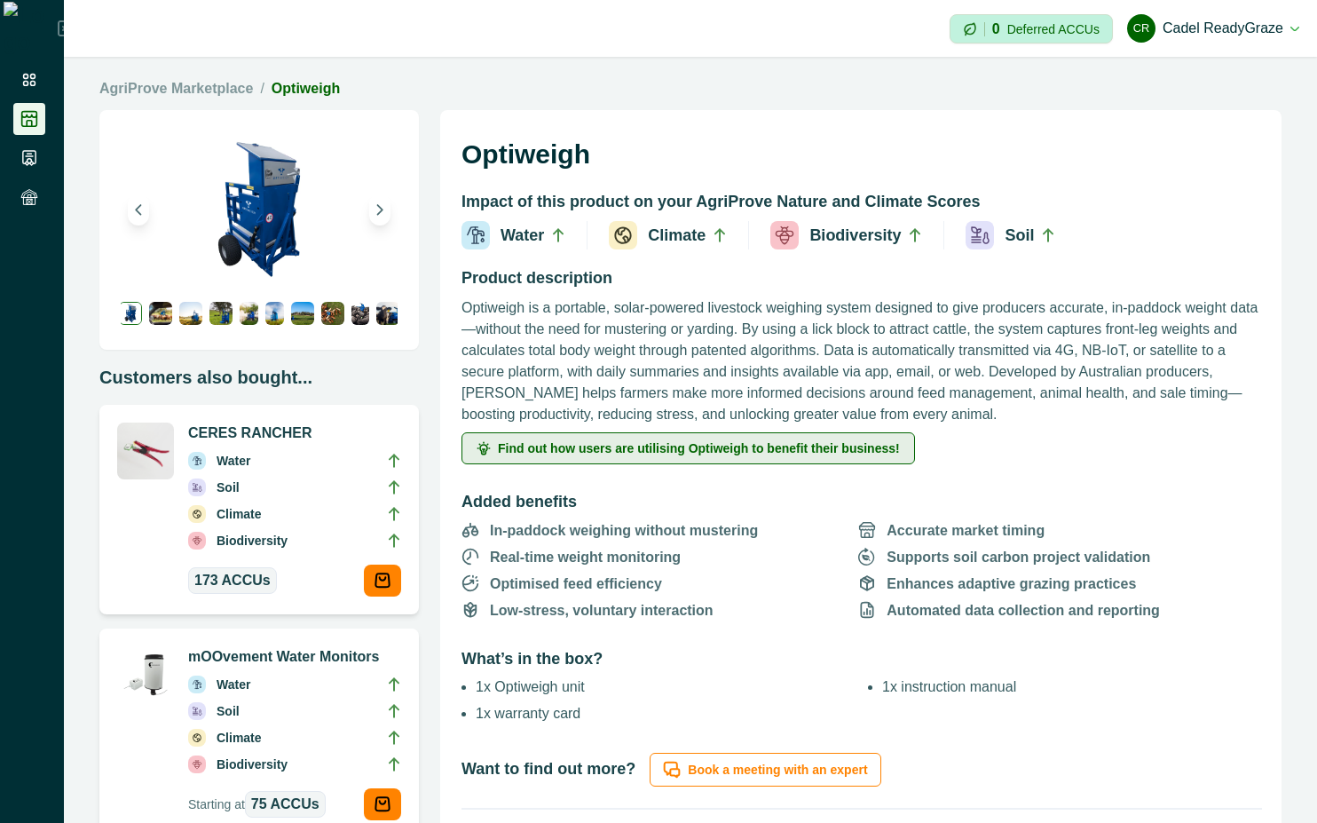
click at [787, 455] on button "Find out how users are utilising Optiweigh to benefit their business!" at bounding box center [689, 448] width 454 height 32
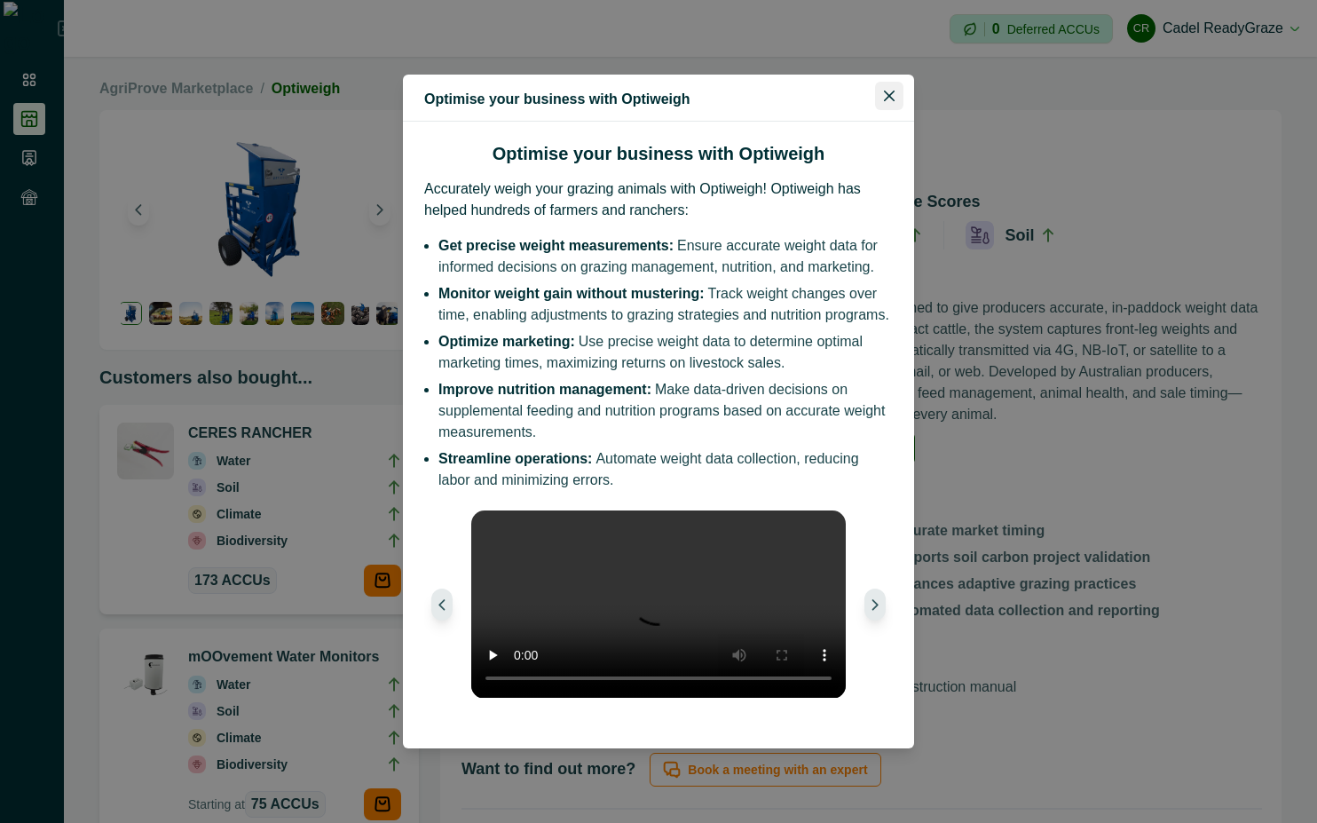
click at [876, 85] on button "Close" at bounding box center [889, 96] width 28 height 28
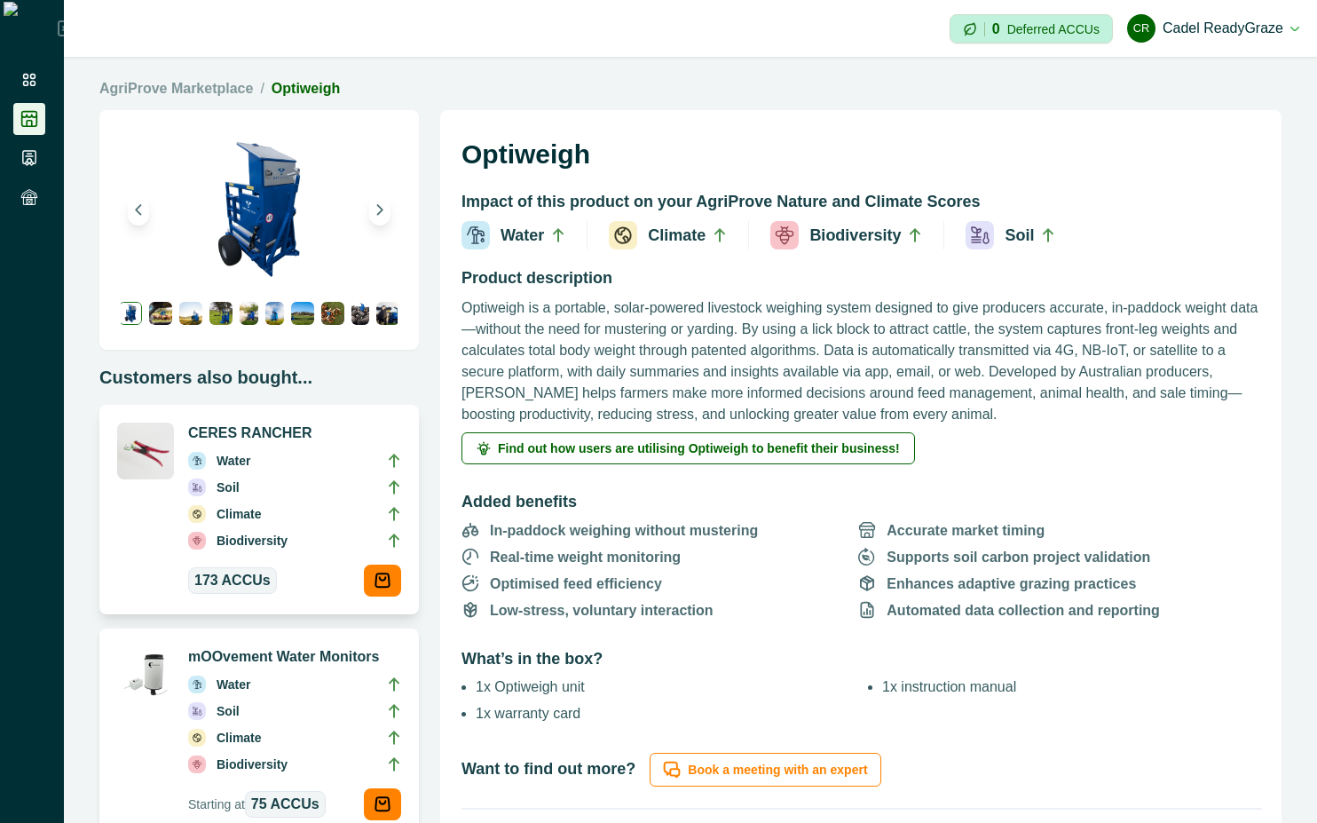
click at [296, 541] on li "Biodiversity" at bounding box center [294, 544] width 213 height 27
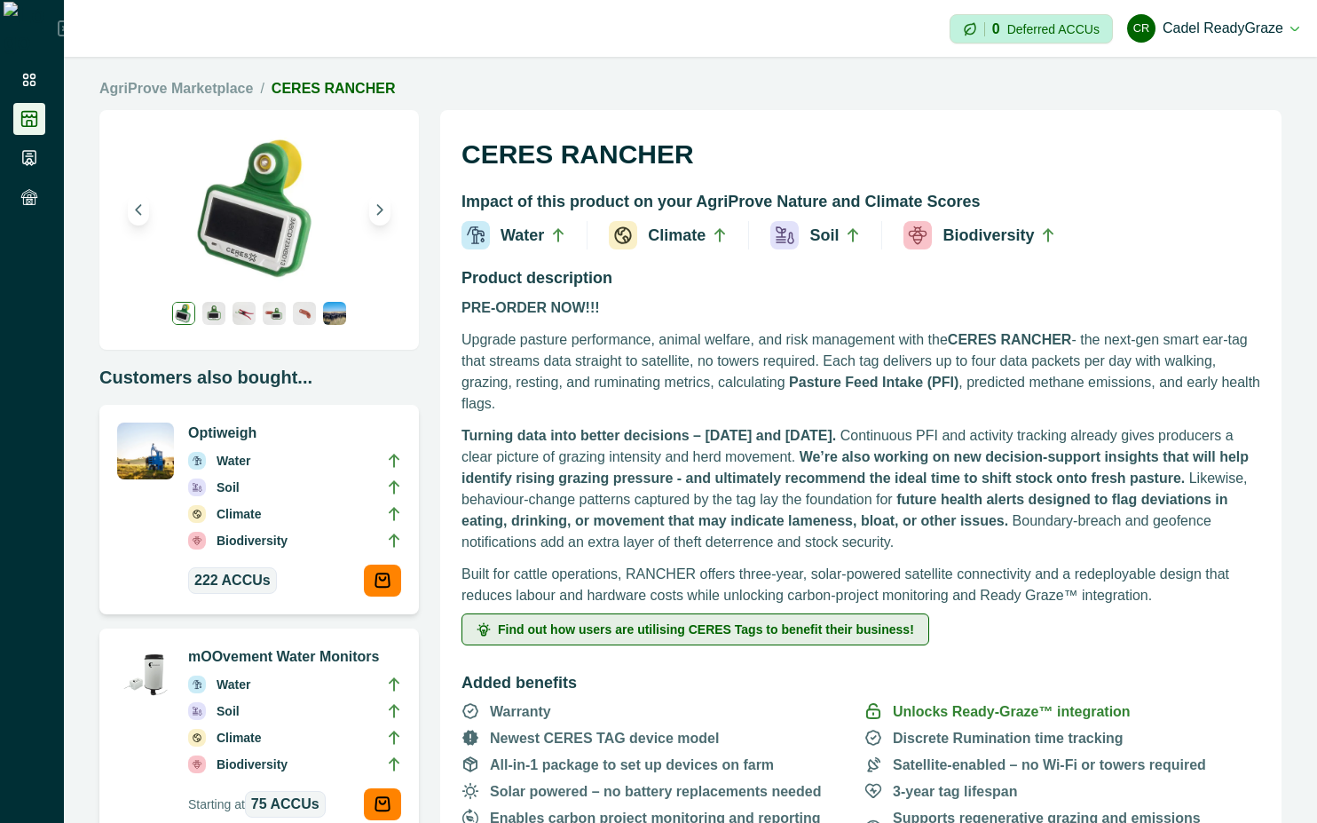
click at [688, 627] on span "Find out how users are utilising CERES Tags to benefit their business!" at bounding box center [706, 629] width 416 height 12
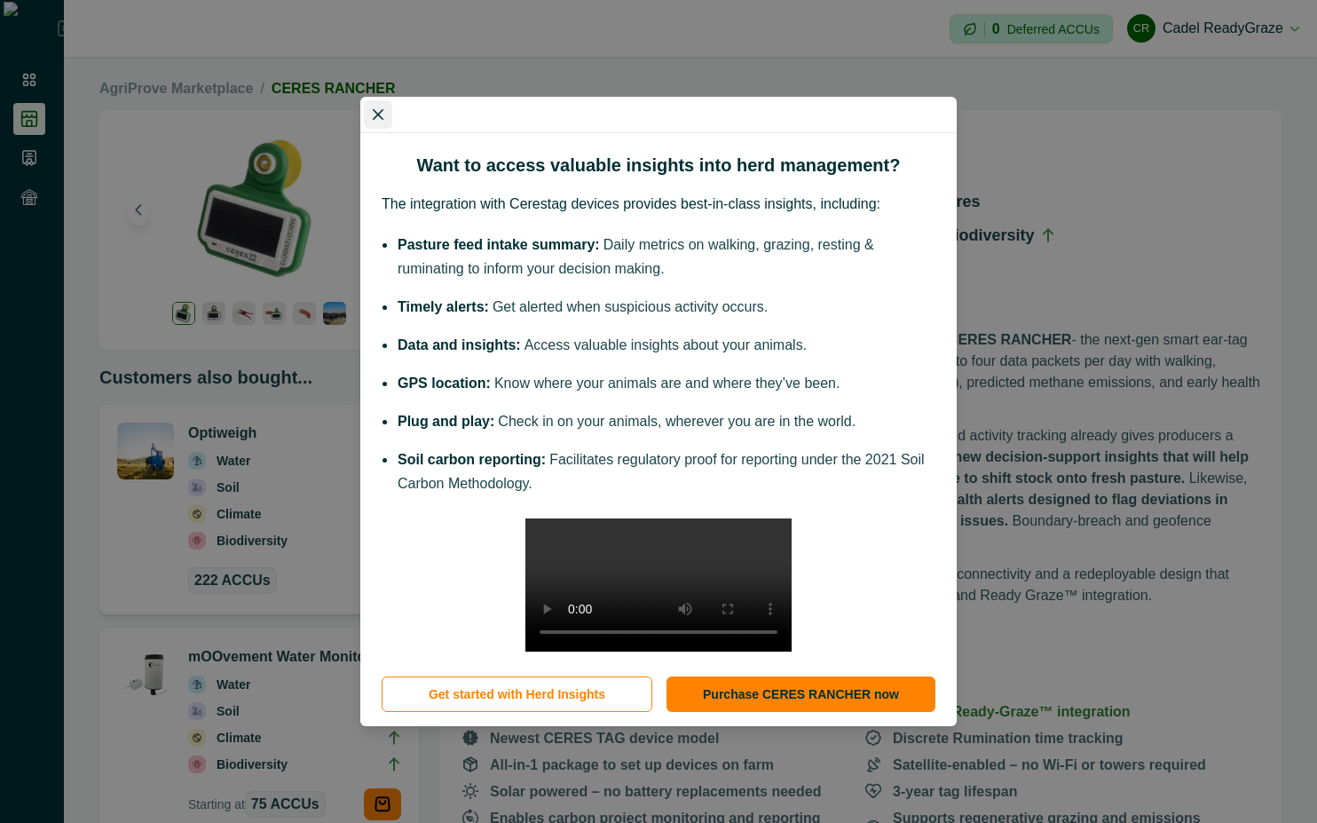
click at [374, 100] on button "Close" at bounding box center [378, 114] width 28 height 28
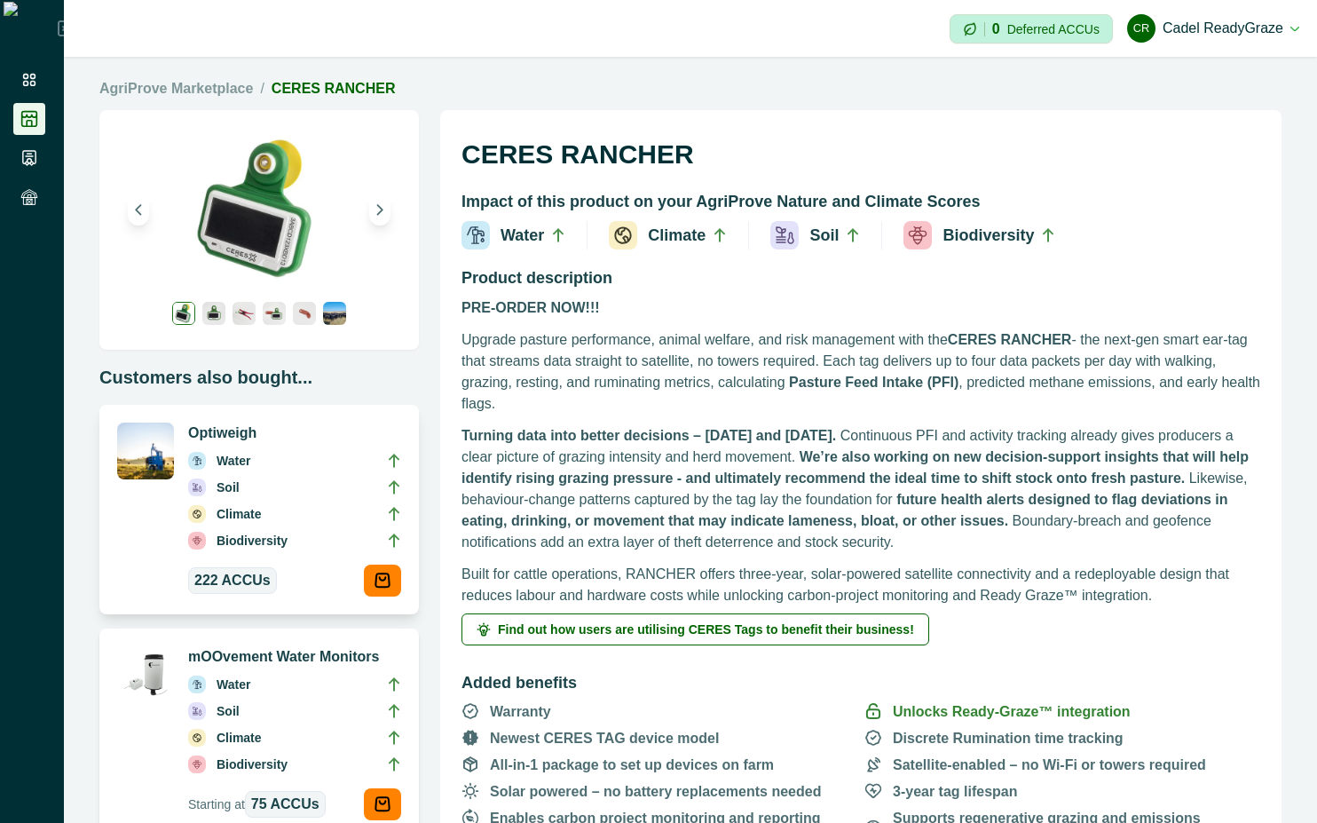
click at [283, 497] on li "Soil" at bounding box center [294, 491] width 213 height 27
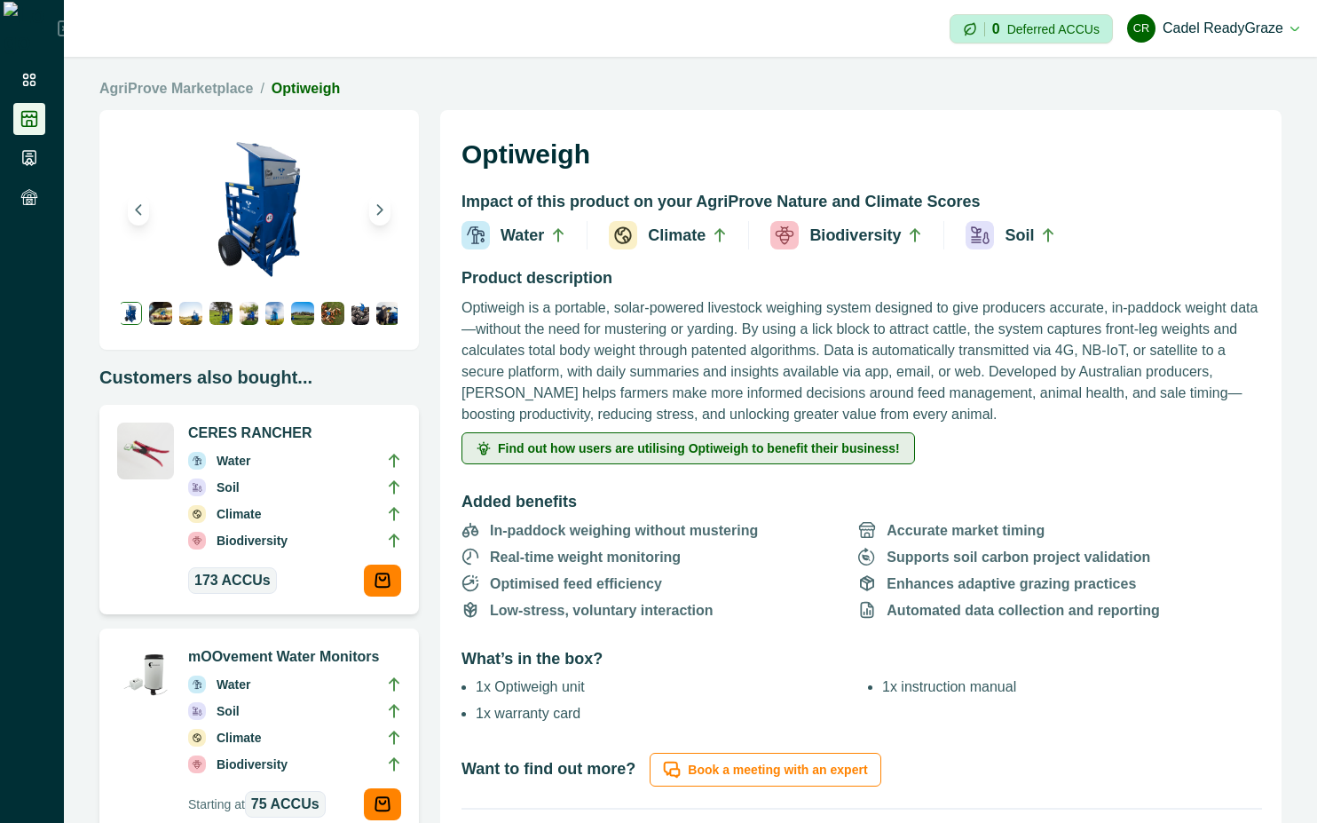
click at [607, 439] on button "Find out how users are utilising Optiweigh to benefit their business!" at bounding box center [689, 448] width 454 height 32
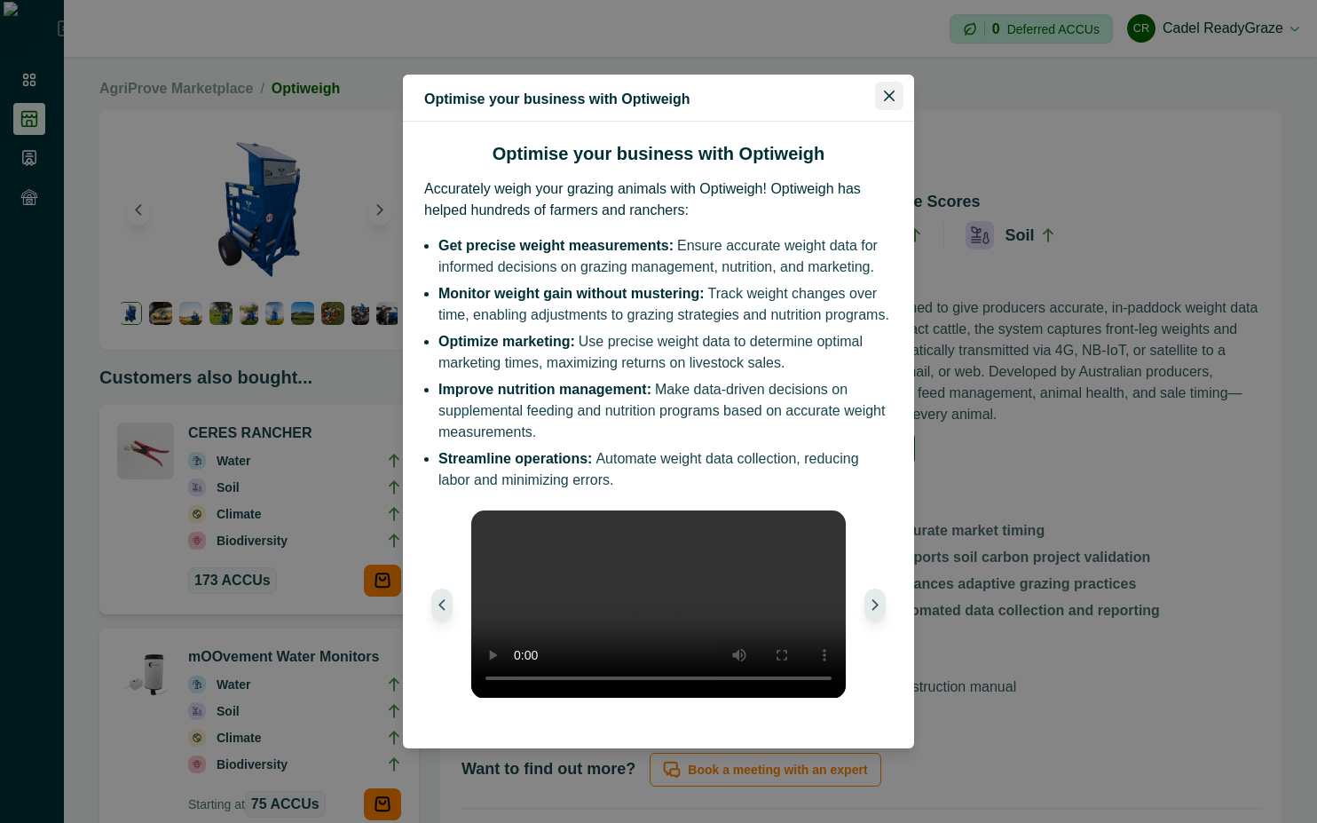
click at [886, 91] on icon "Close" at bounding box center [889, 96] width 11 height 11
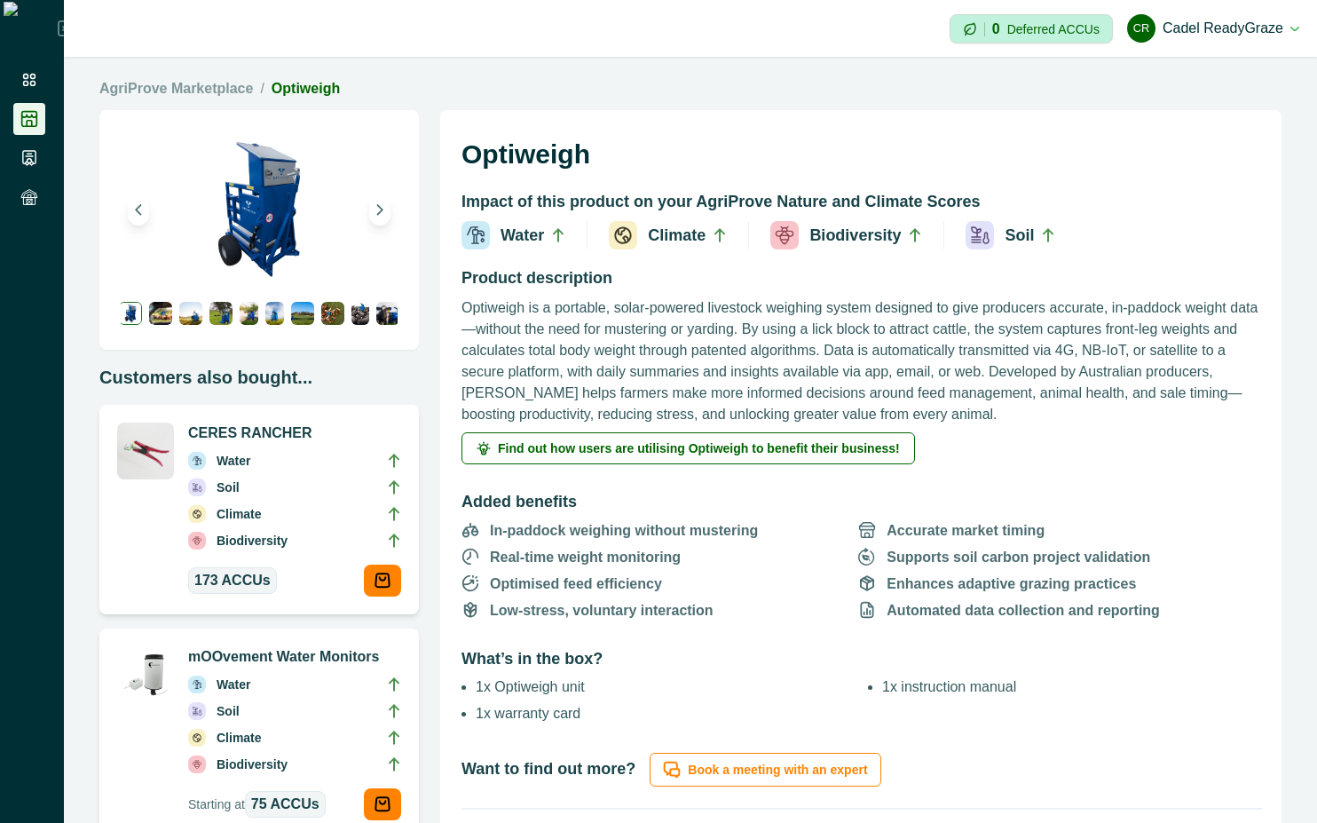
click at [191, 88] on link "AgriProve Marketplace" at bounding box center [176, 88] width 154 height 21
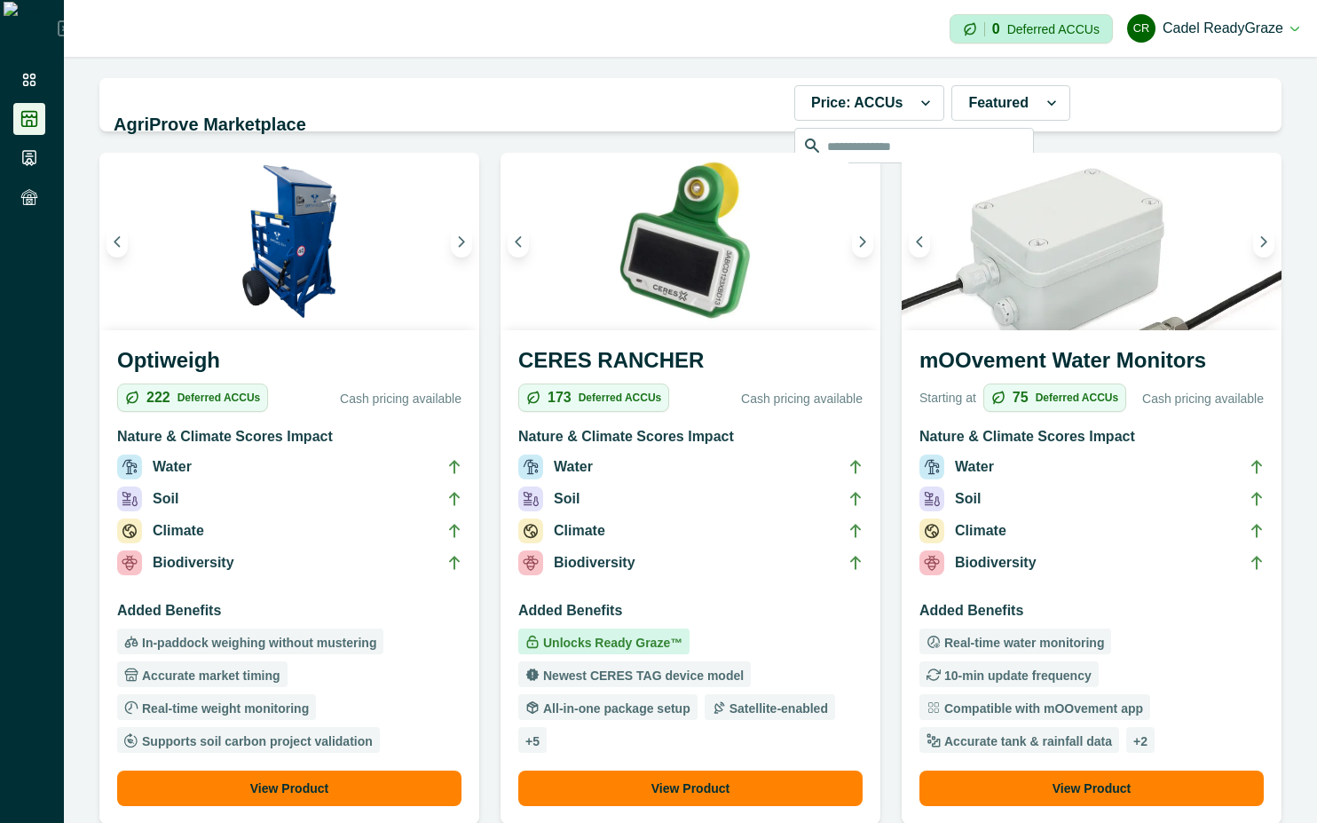
click at [1113, 497] on li "Soil" at bounding box center [1092, 502] width 344 height 32
